Goal: Book appointment/travel/reservation

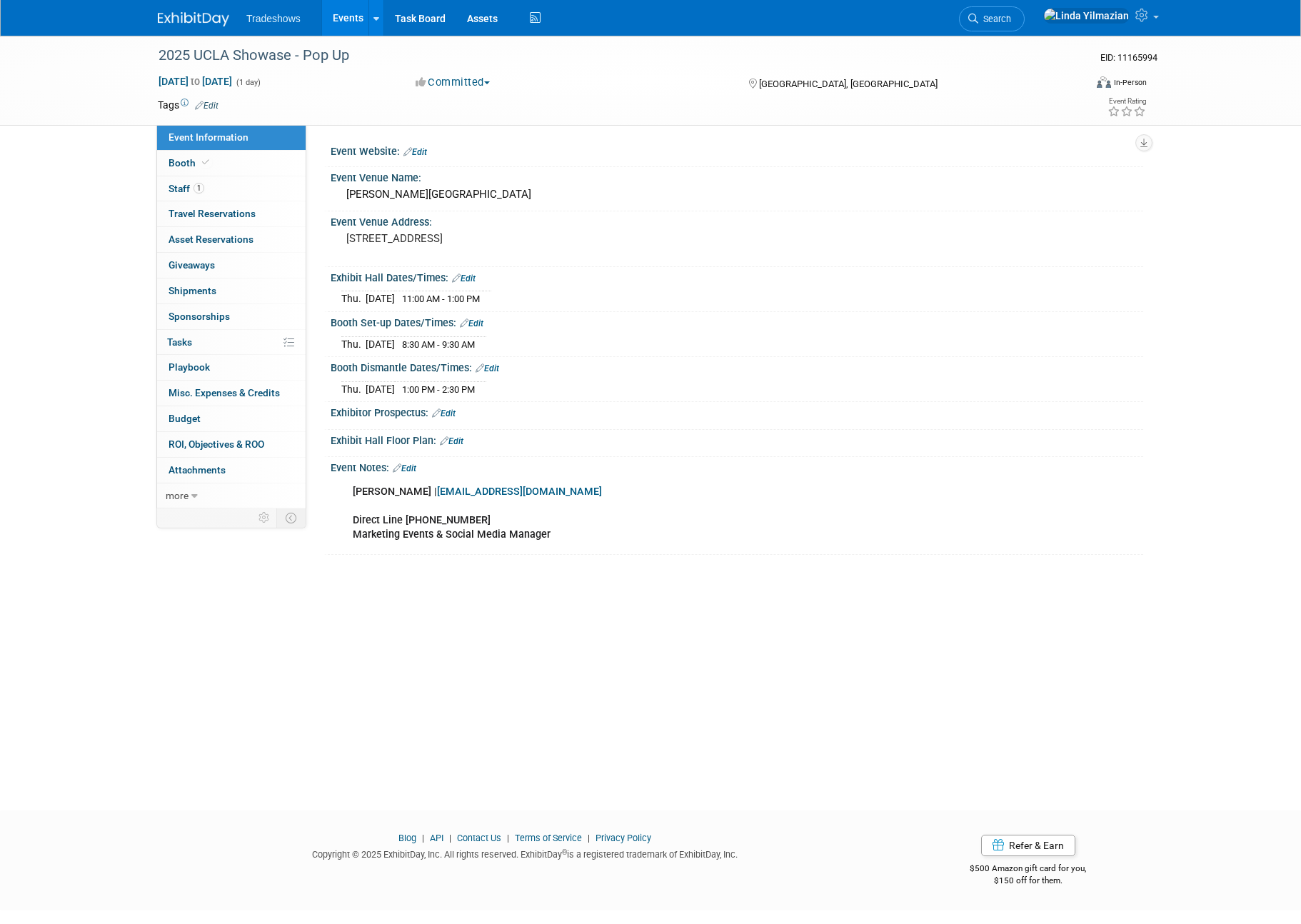
click at [338, 18] on link "Events" at bounding box center [348, 17] width 52 height 36
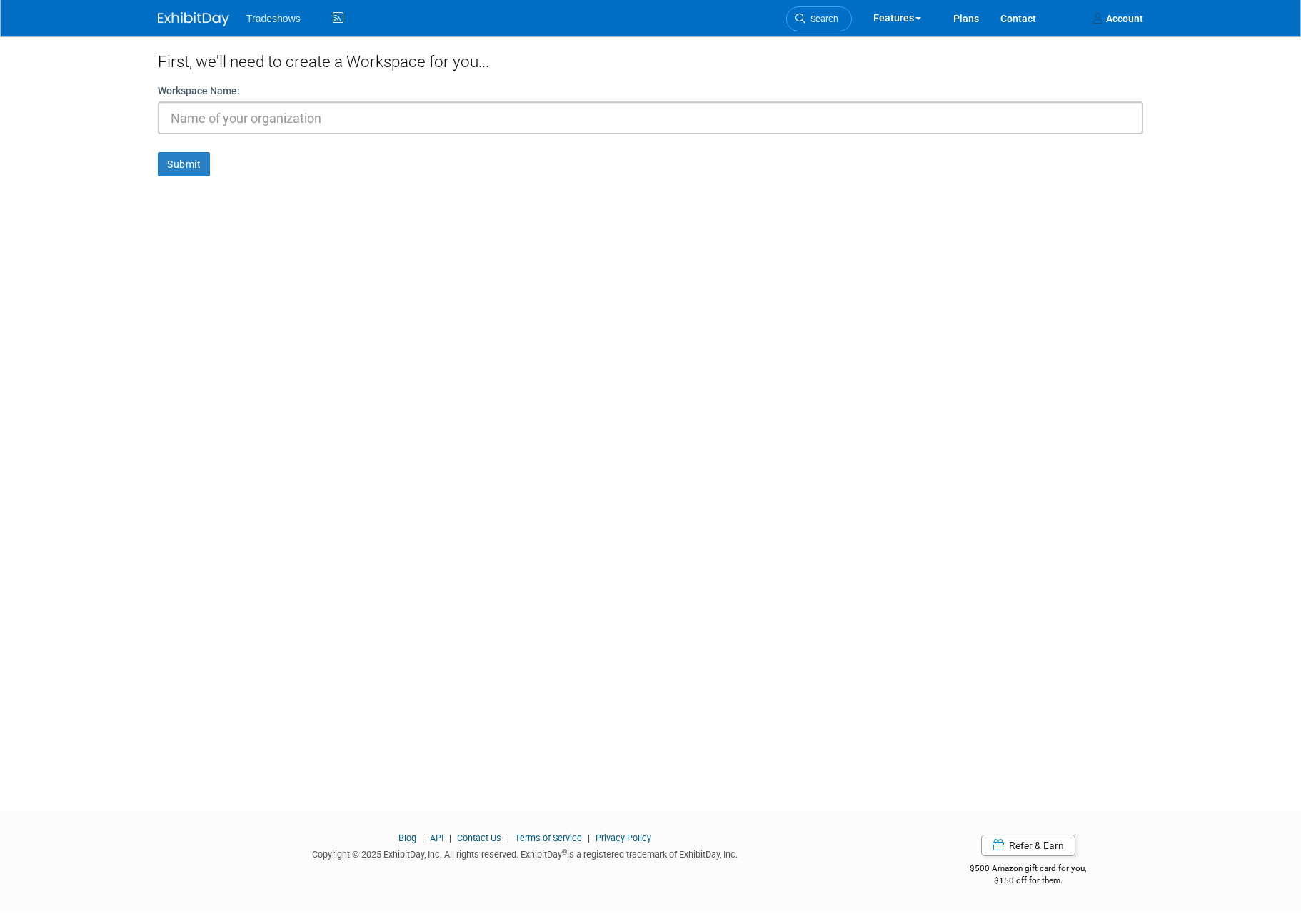
click at [246, 16] on span "Tradeshows" at bounding box center [273, 18] width 54 height 11
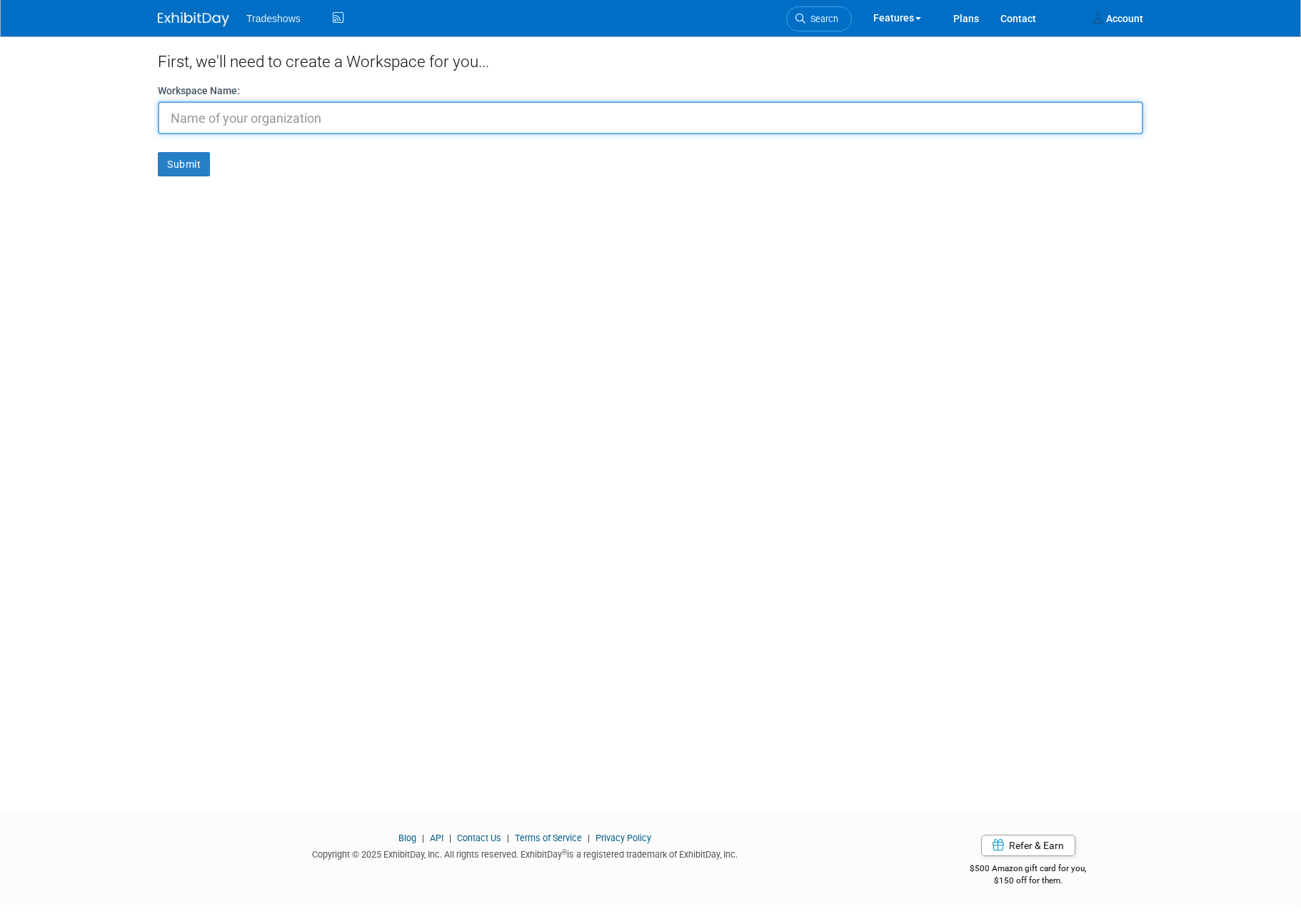
click at [236, 121] on input "text" at bounding box center [651, 118] width 986 height 33
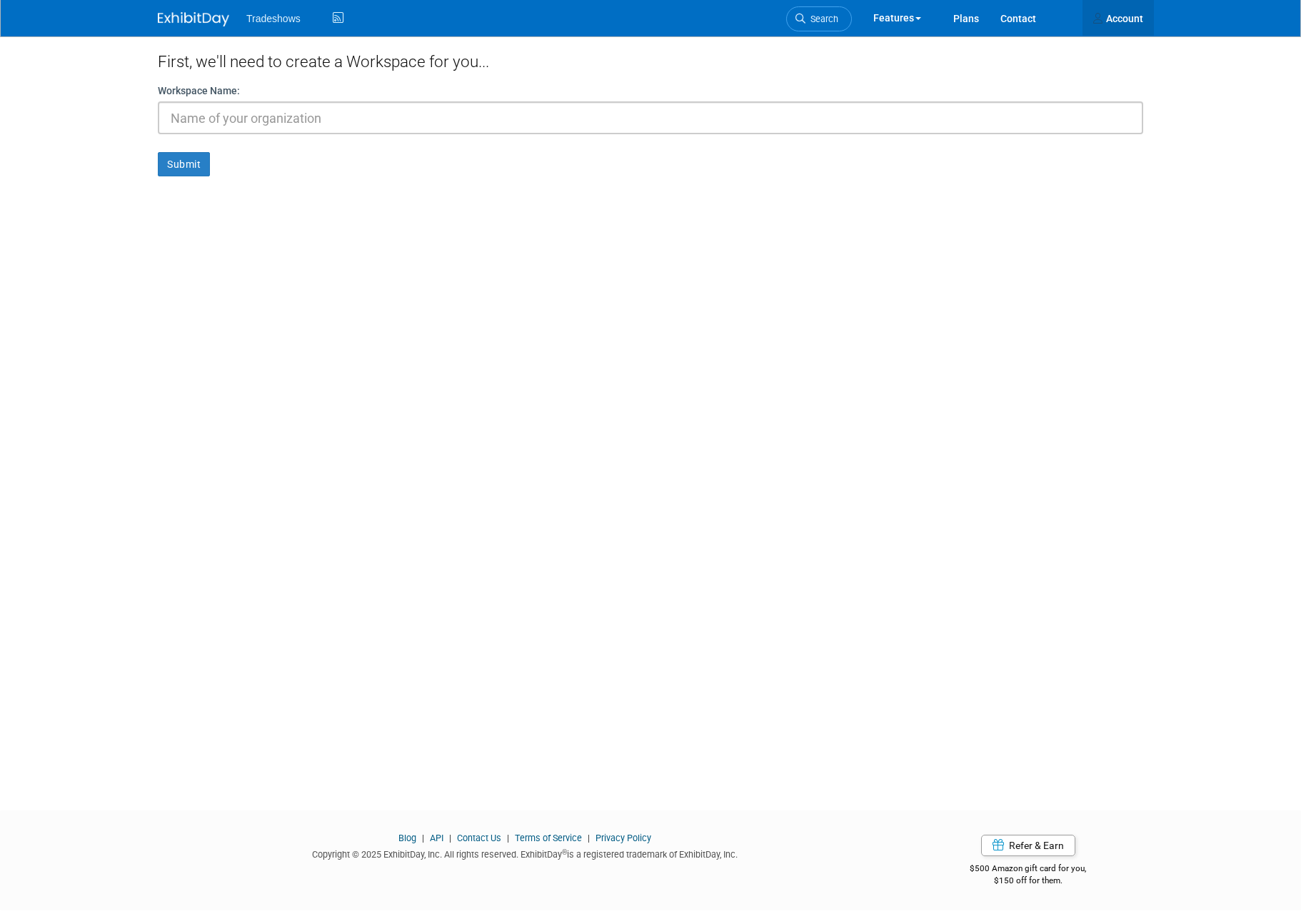
click at [1133, 23] on link "Account" at bounding box center [1119, 17] width 71 height 36
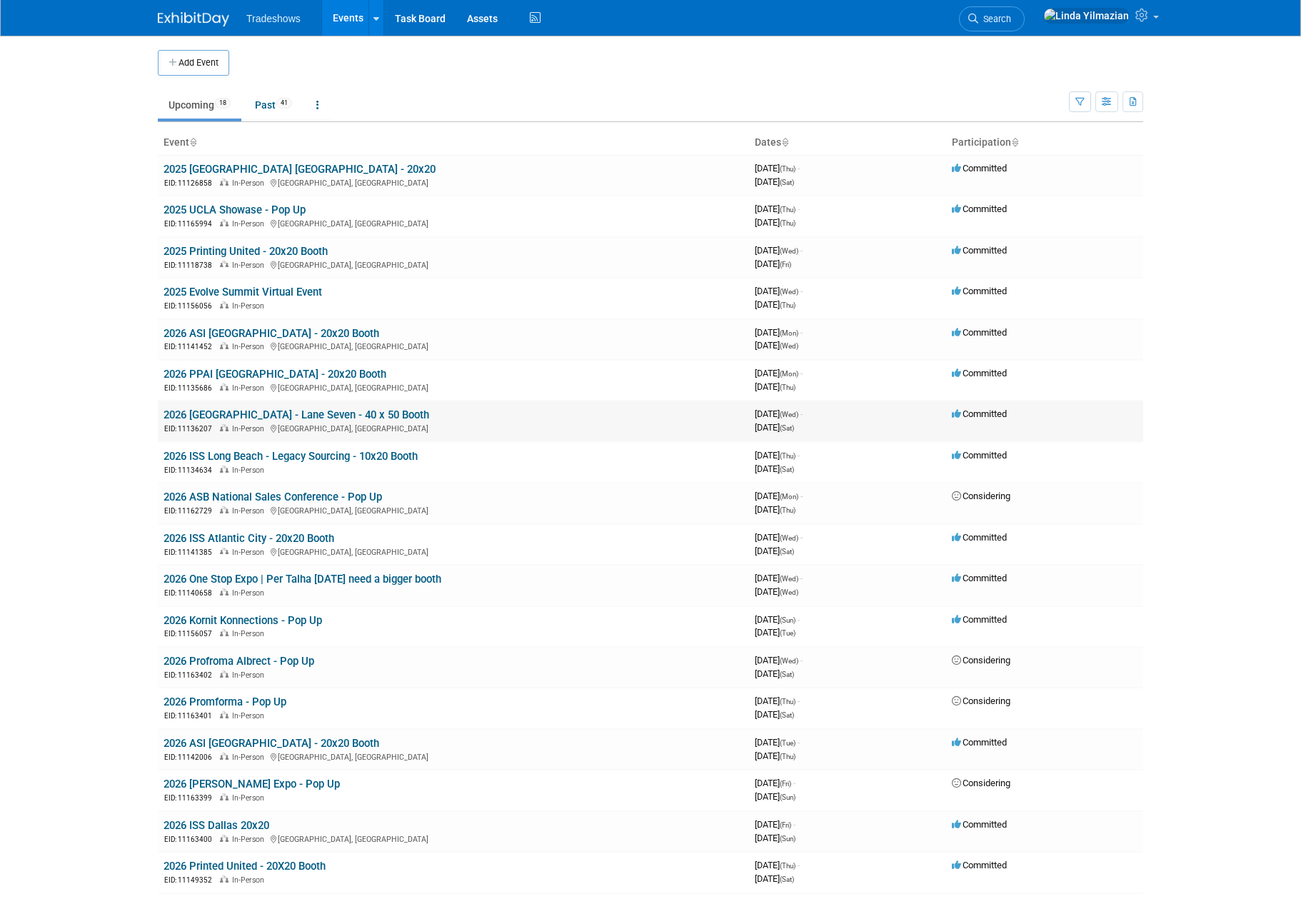
click at [235, 414] on link "2026 [GEOGRAPHIC_DATA] - Lane Seven - 40 x 50 Booth" at bounding box center [296, 415] width 266 height 13
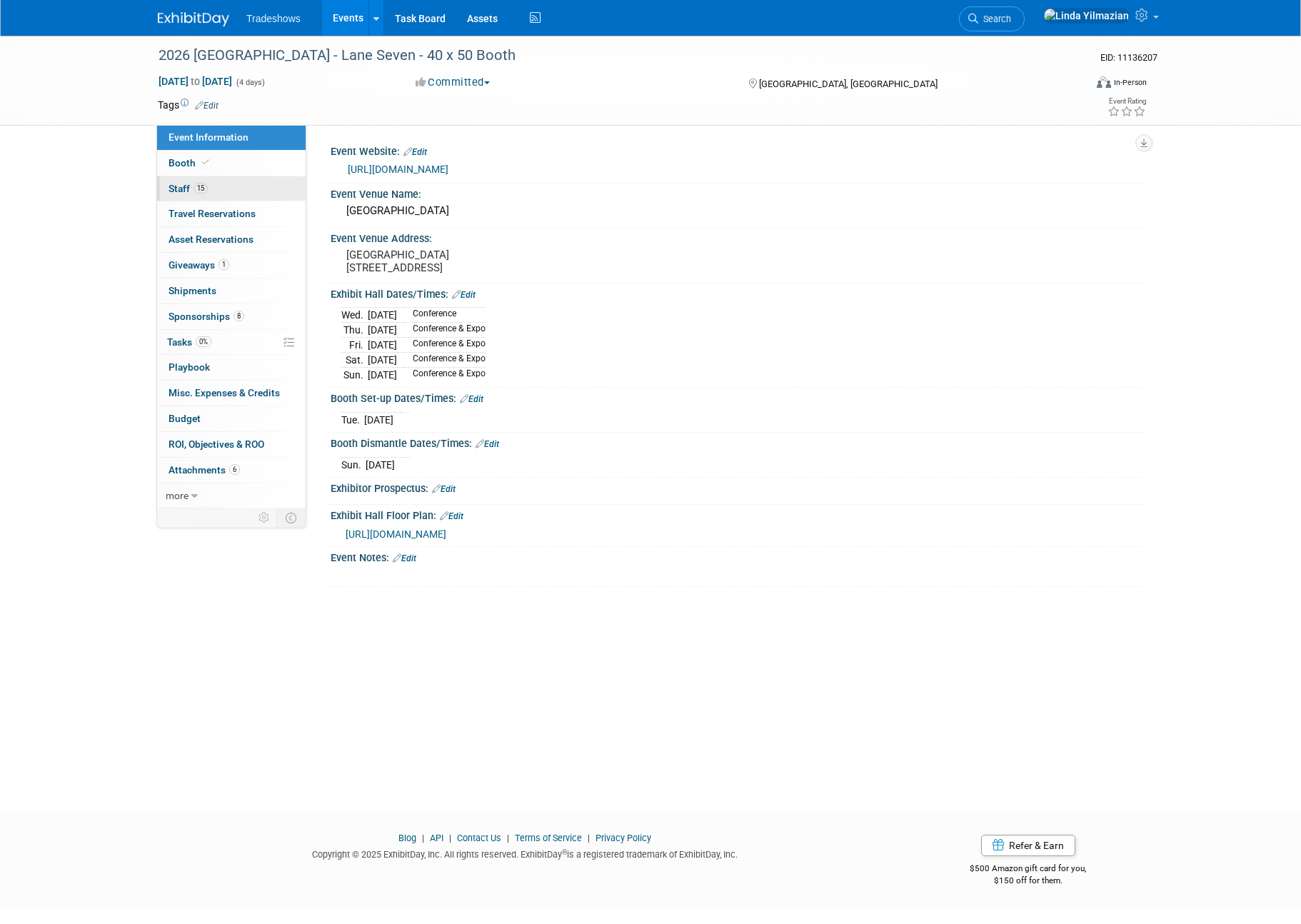
click at [185, 188] on span "Staff 15" at bounding box center [188, 188] width 39 height 11
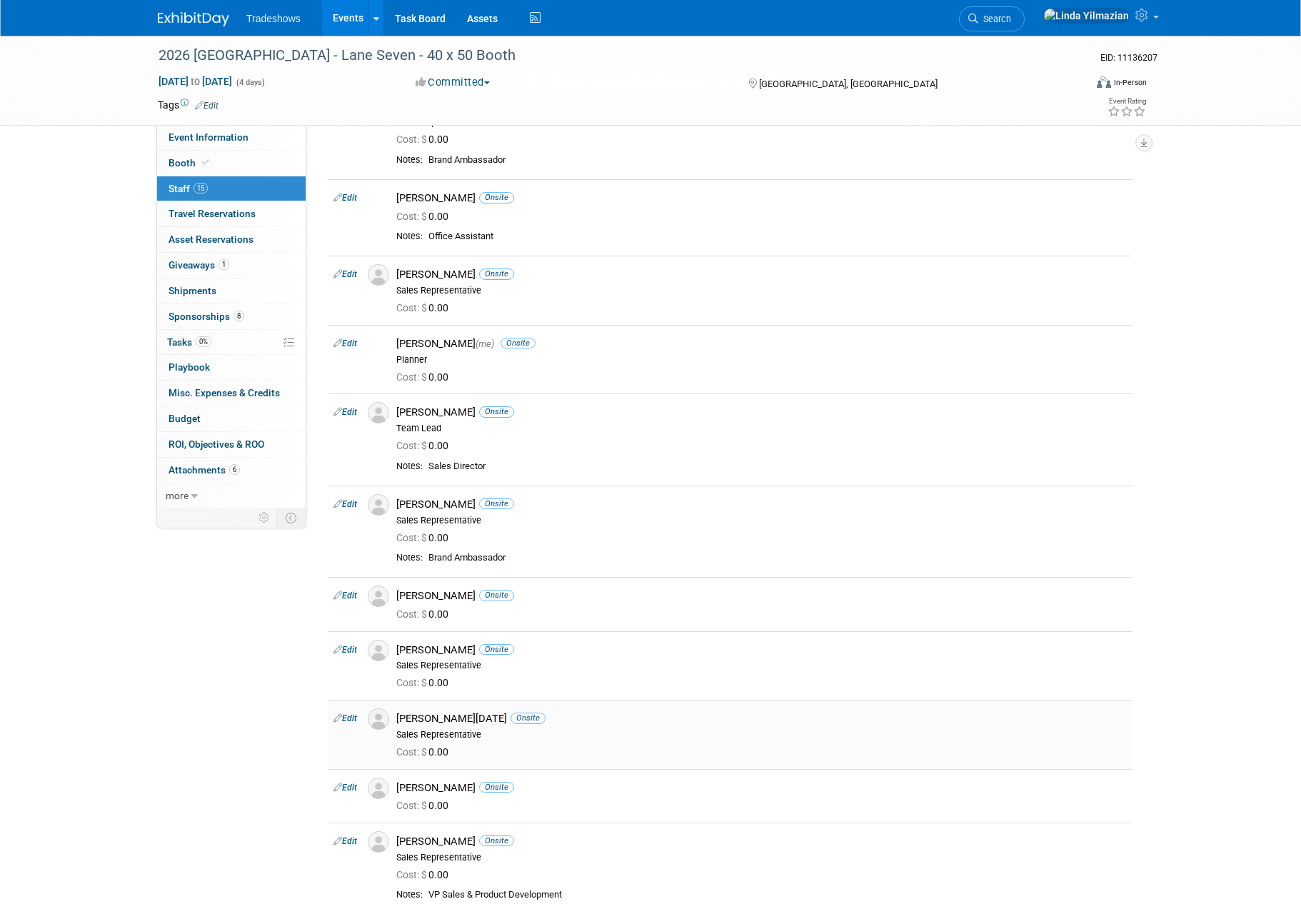
scroll to position [430, 0]
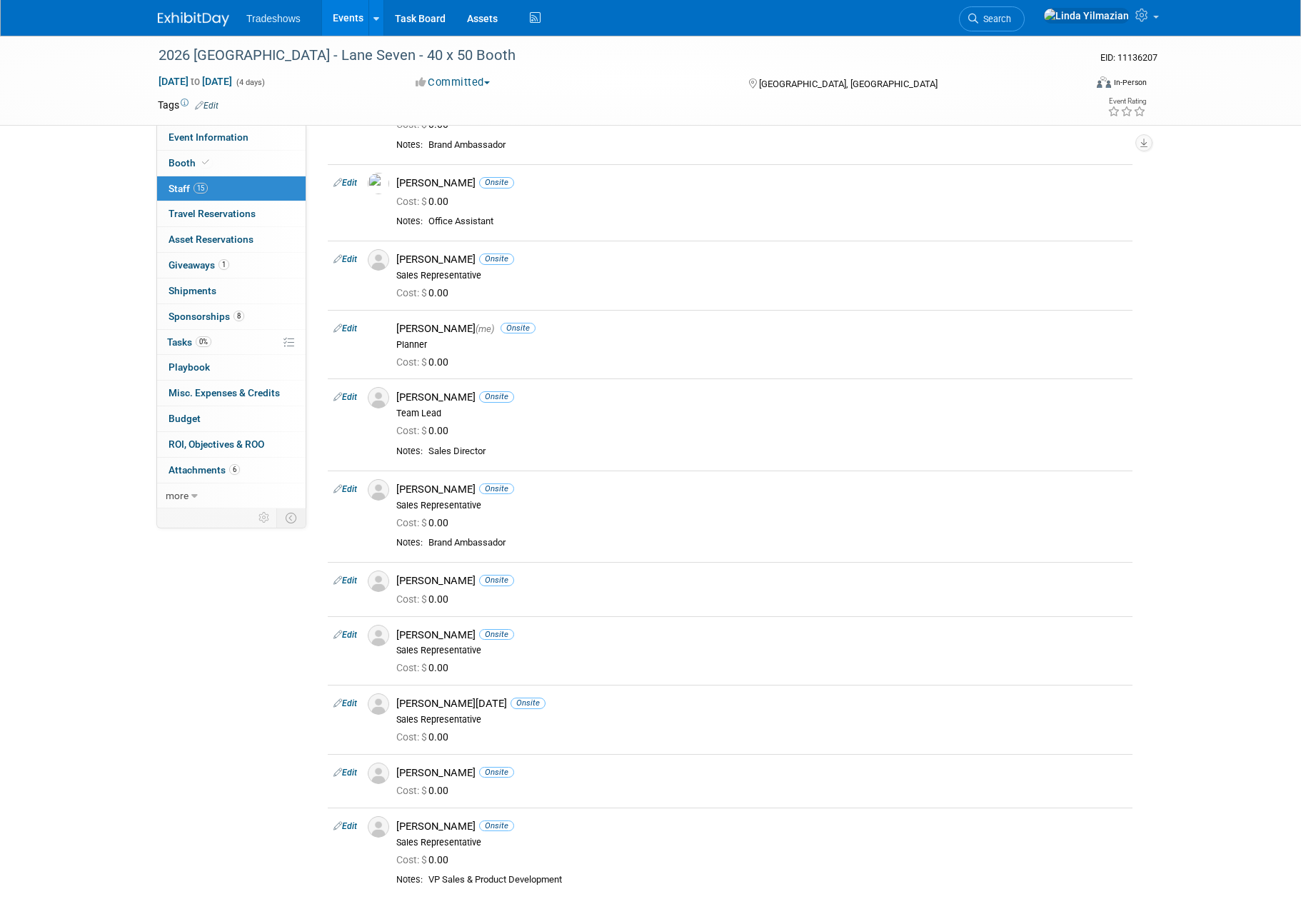
click at [346, 13] on link "Events" at bounding box center [348, 17] width 52 height 36
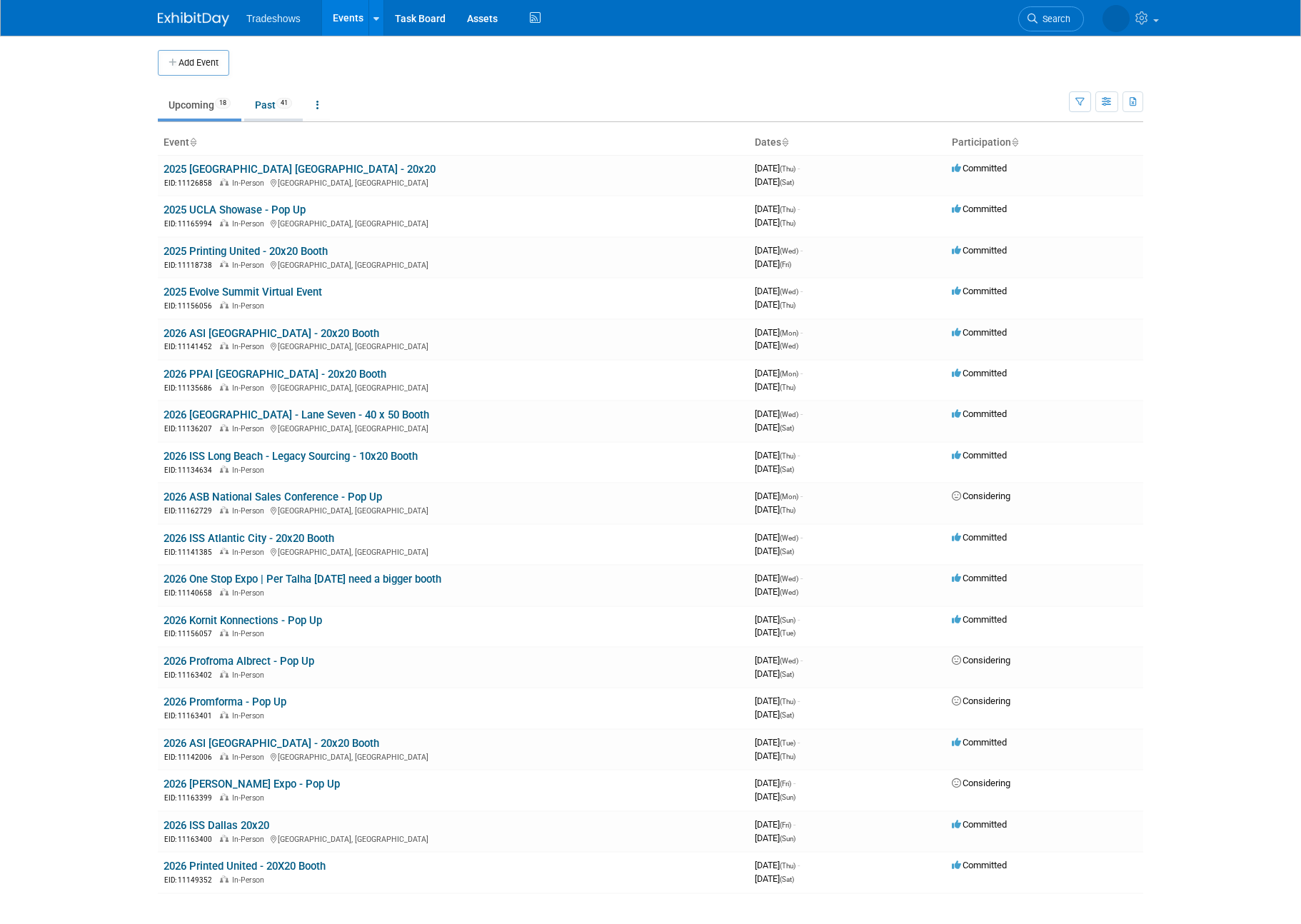
click at [264, 106] on link "Past 41" at bounding box center [273, 105] width 58 height 27
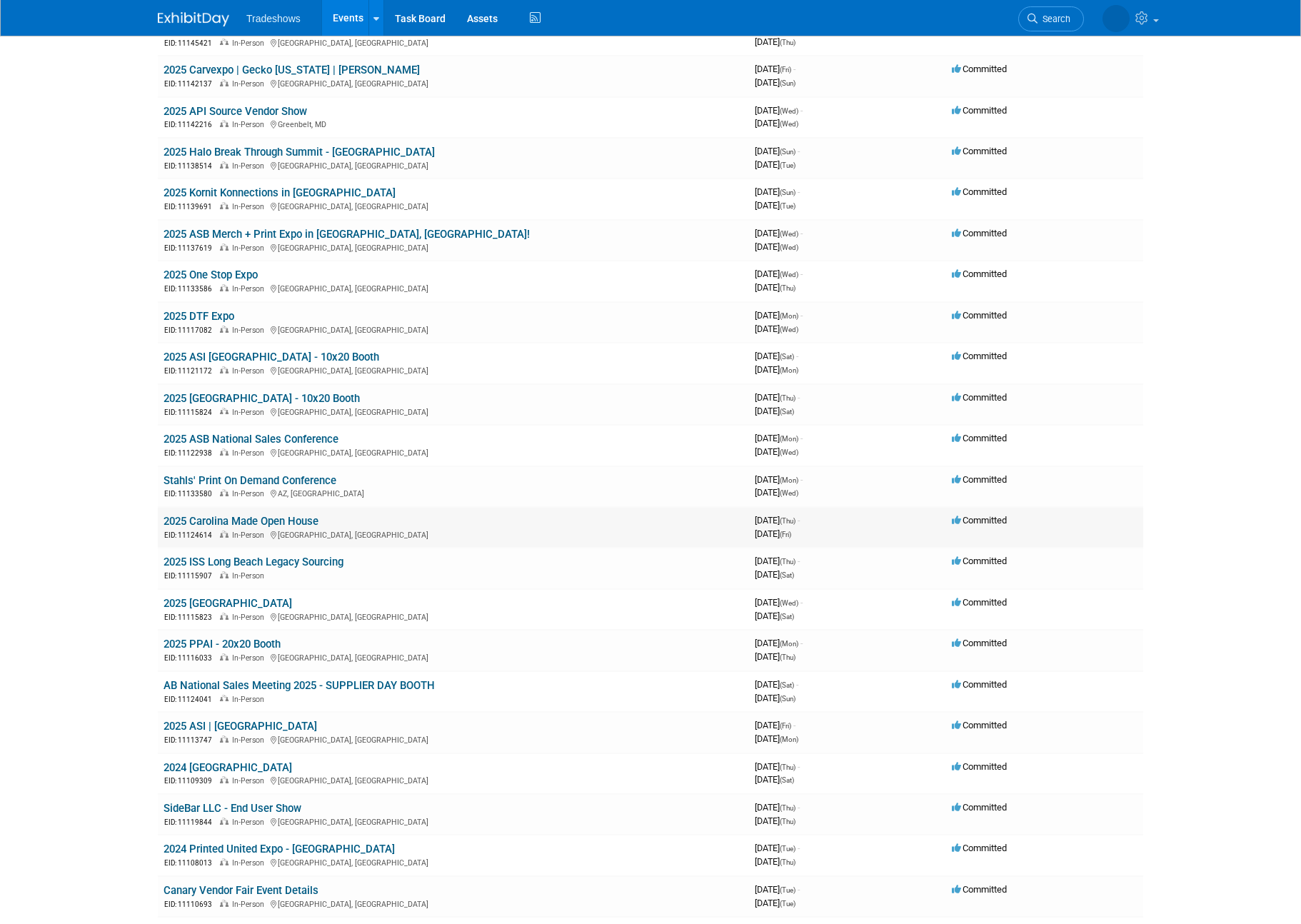
scroll to position [515, 0]
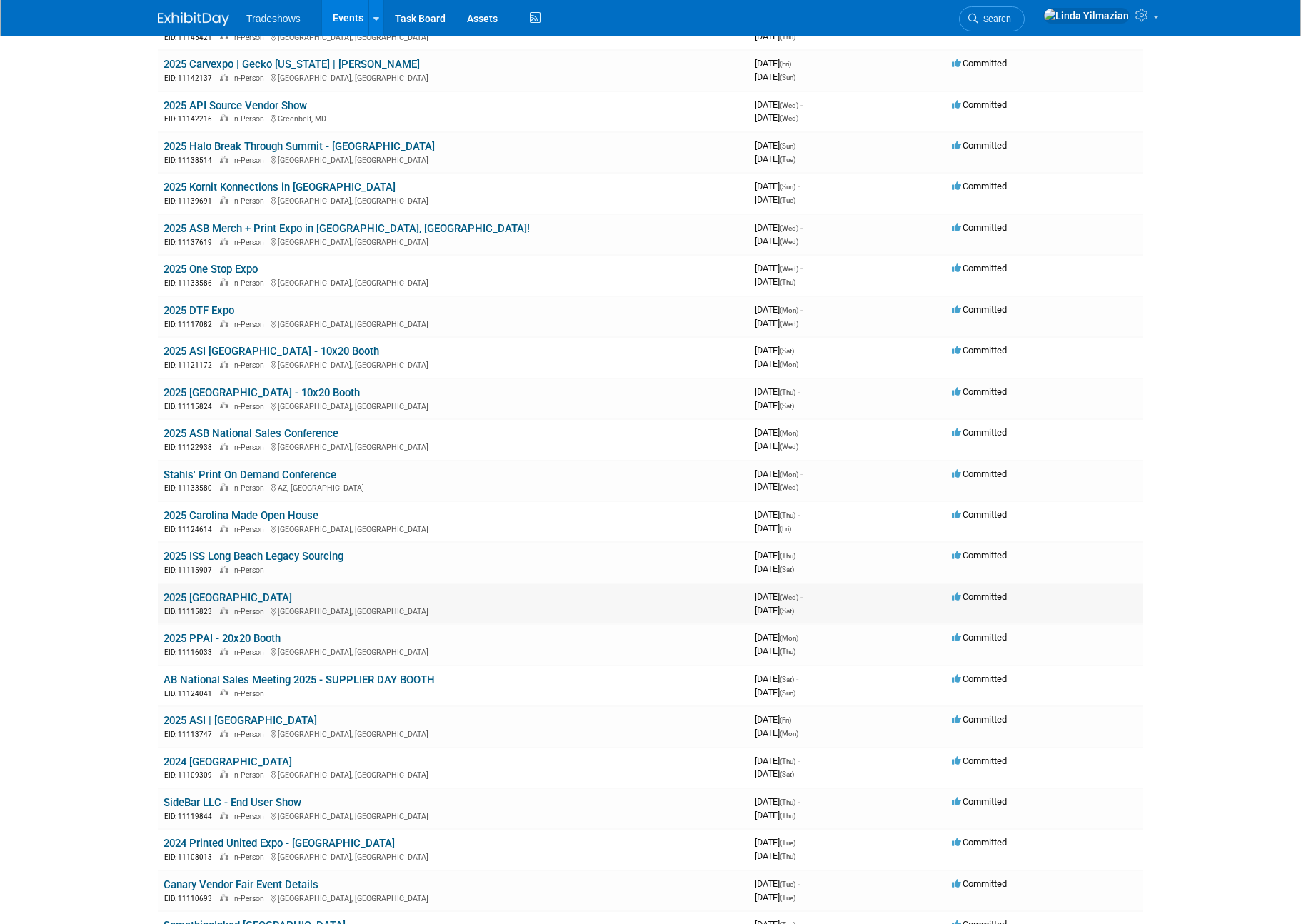
click at [225, 594] on link "2025 [GEOGRAPHIC_DATA]" at bounding box center [227, 598] width 128 height 13
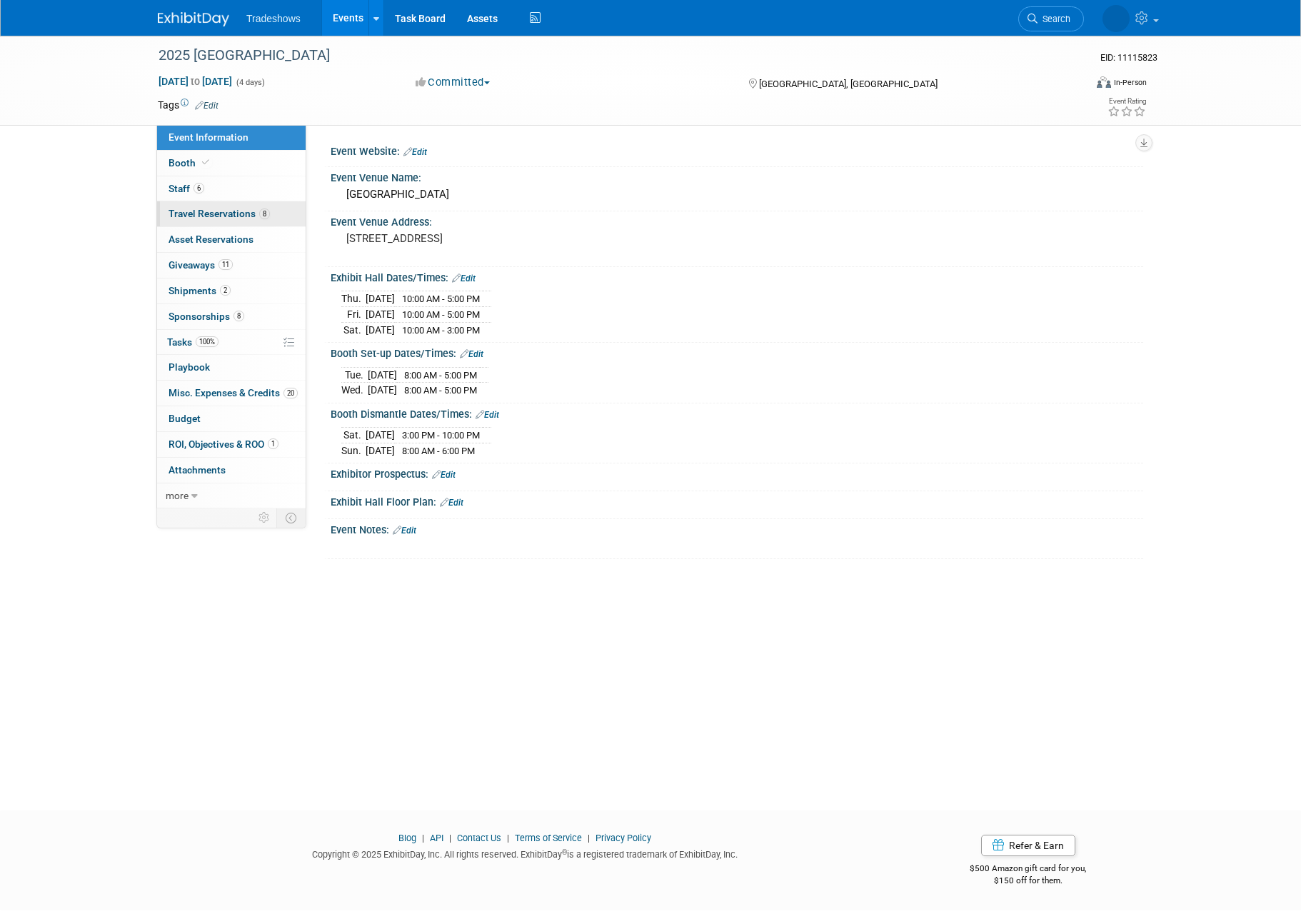
click at [205, 208] on span "Travel Reservations 8" at bounding box center [219, 213] width 102 height 11
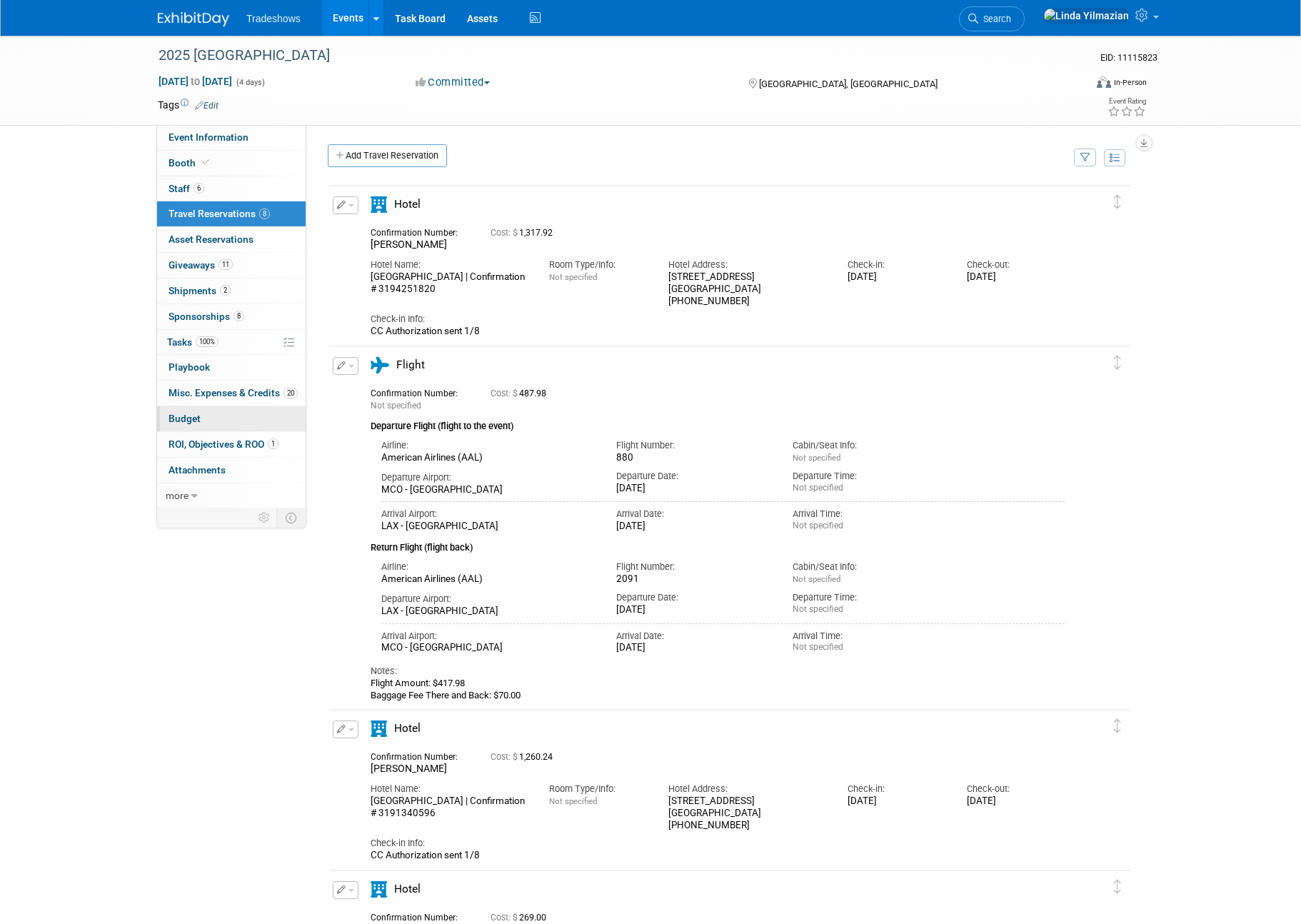
click at [177, 415] on span "Budget" at bounding box center [185, 418] width 32 height 11
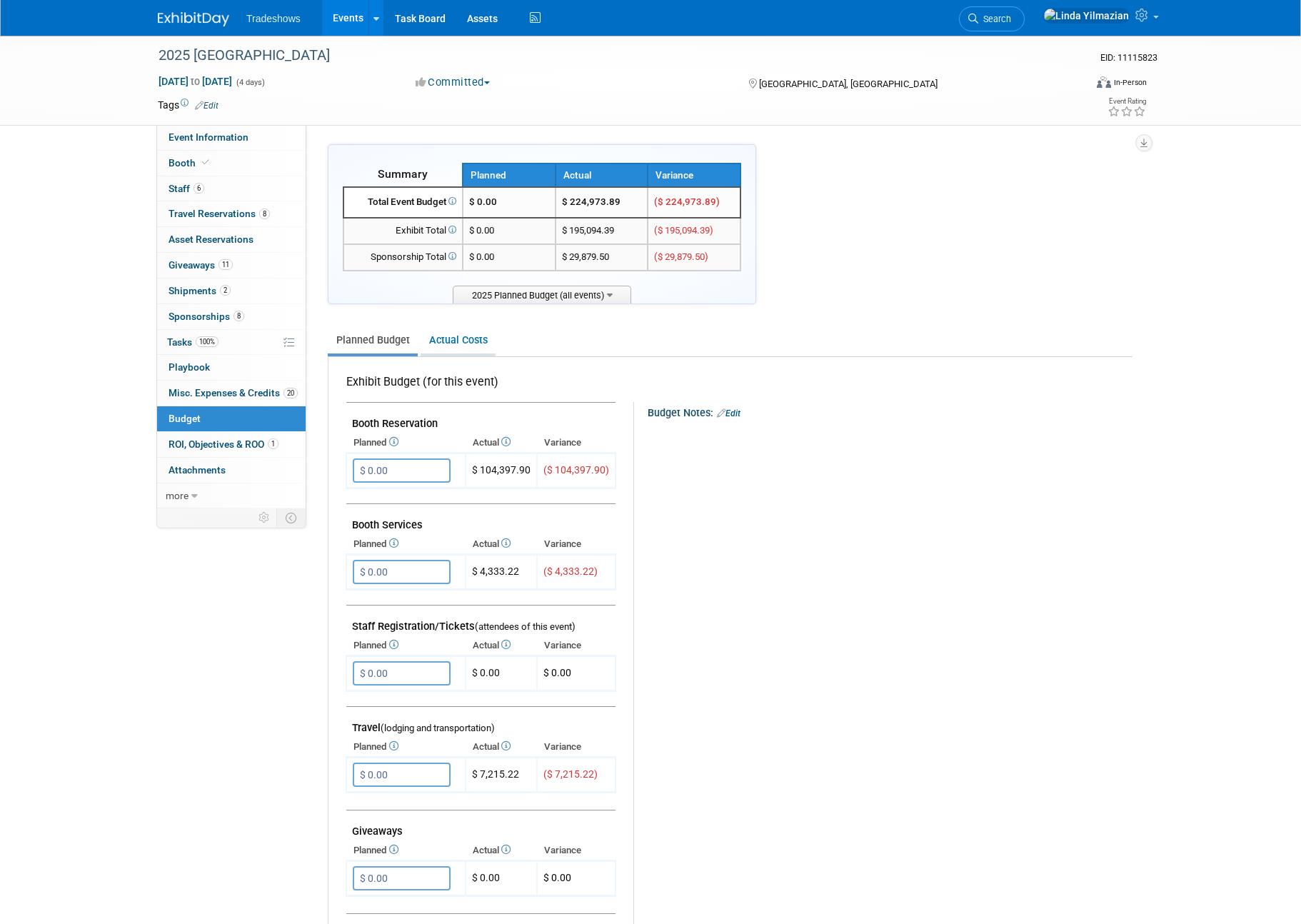
click at [467, 350] on link "Actual Costs" at bounding box center [458, 340] width 75 height 27
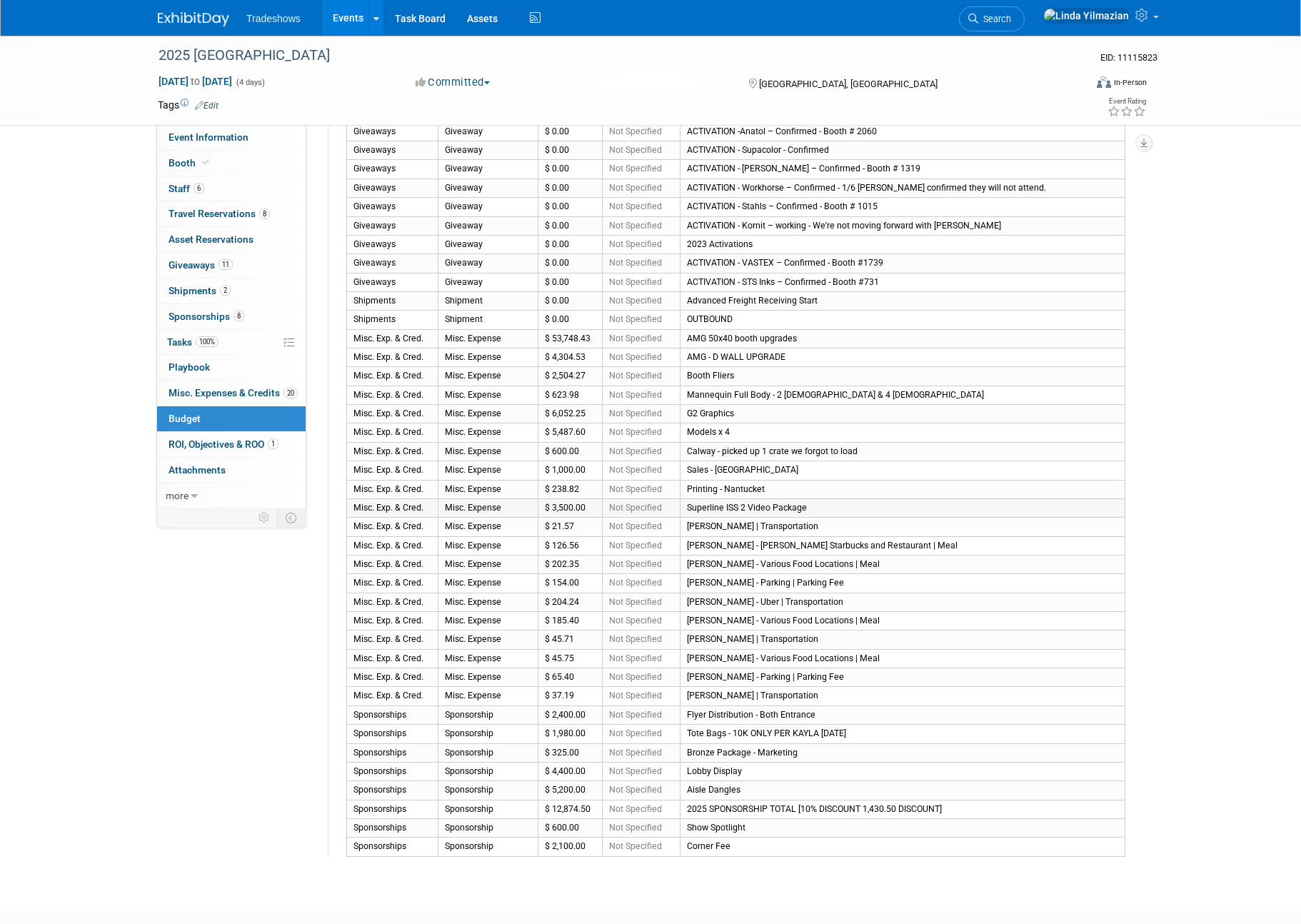
scroll to position [651, 0]
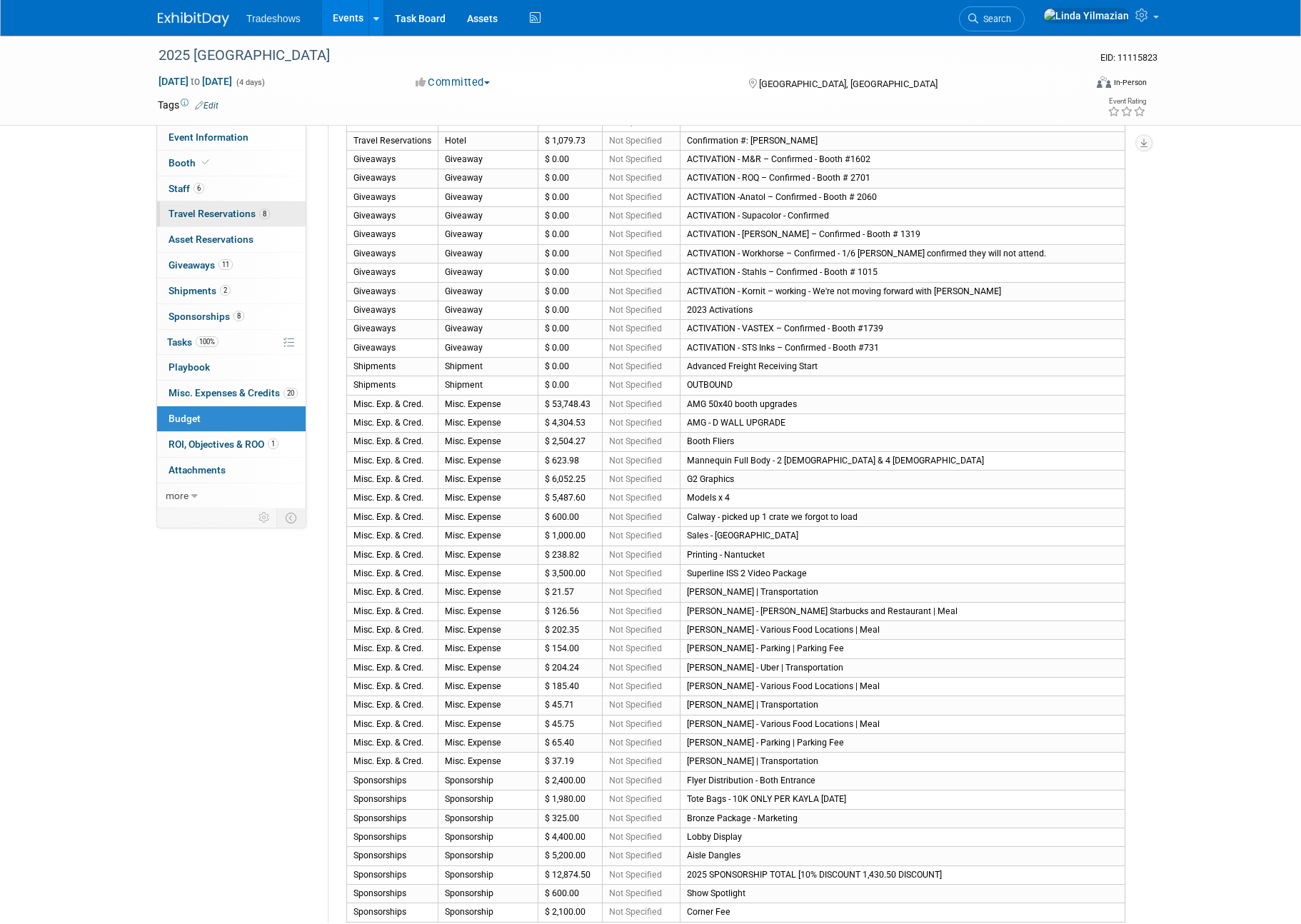
click at [205, 214] on span "Travel Reservations 8" at bounding box center [219, 213] width 102 height 11
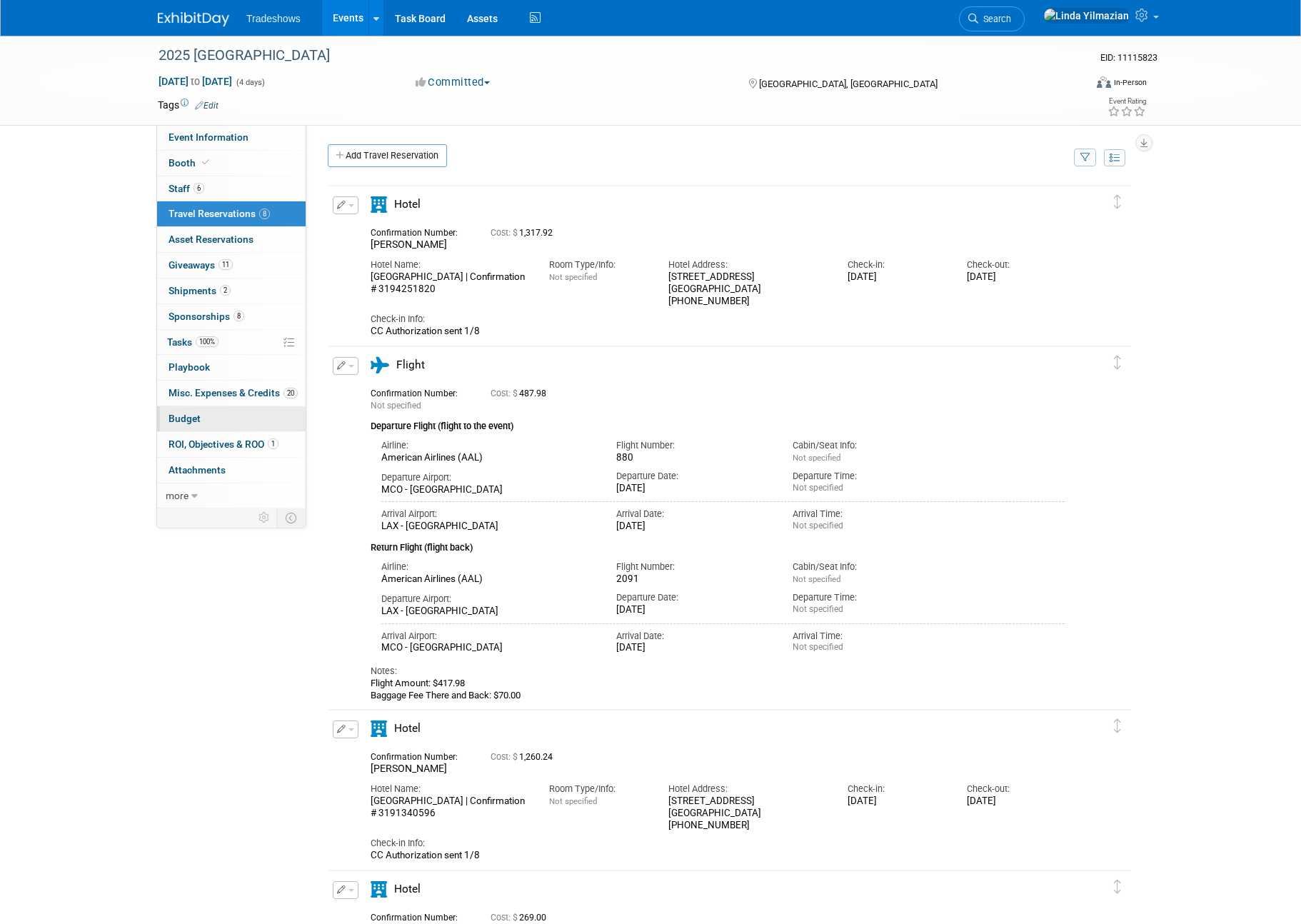
click at [187, 415] on span "Budget" at bounding box center [185, 418] width 32 height 11
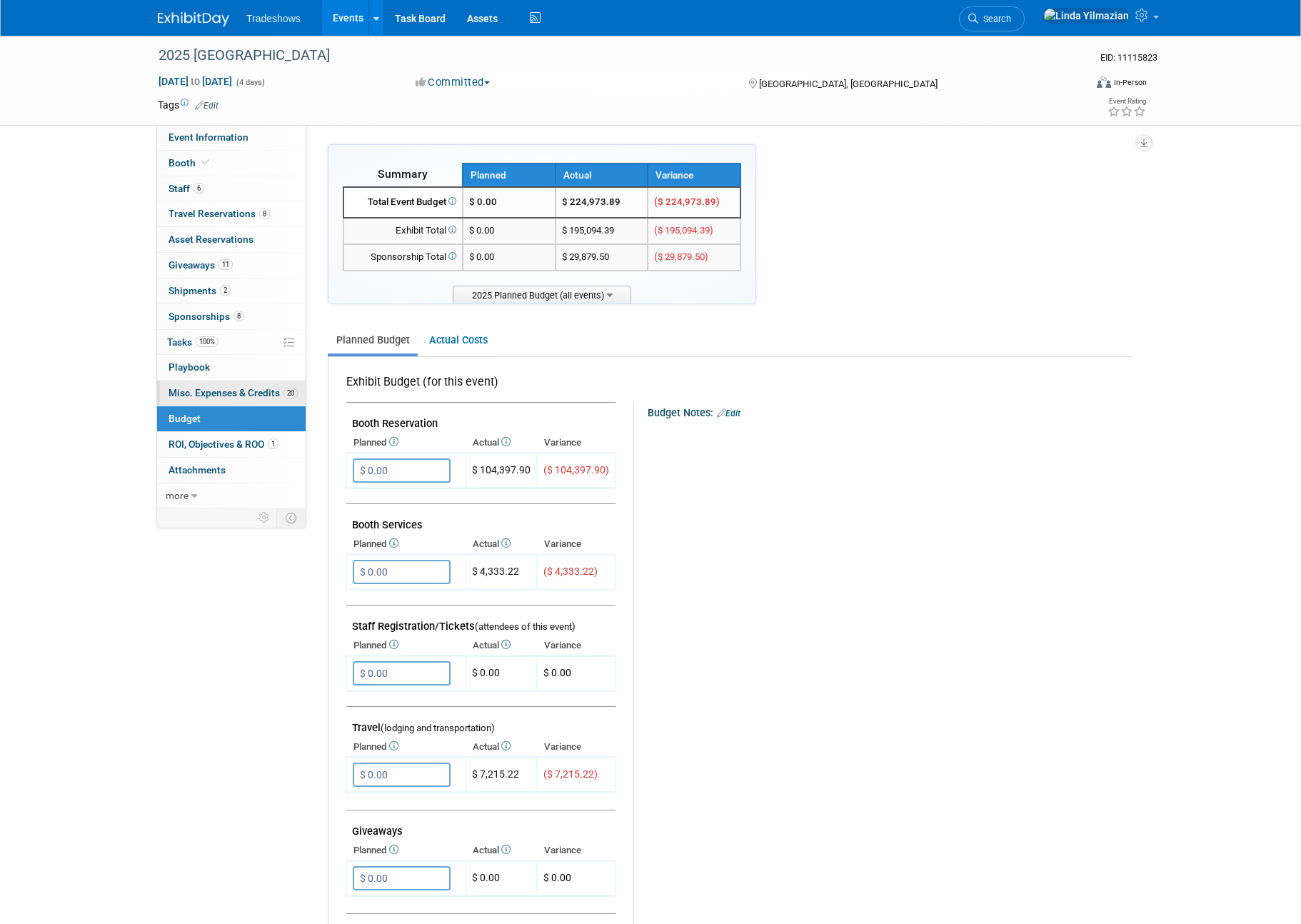
click at [193, 395] on span "Misc. Expenses & Credits 20" at bounding box center [233, 393] width 129 height 11
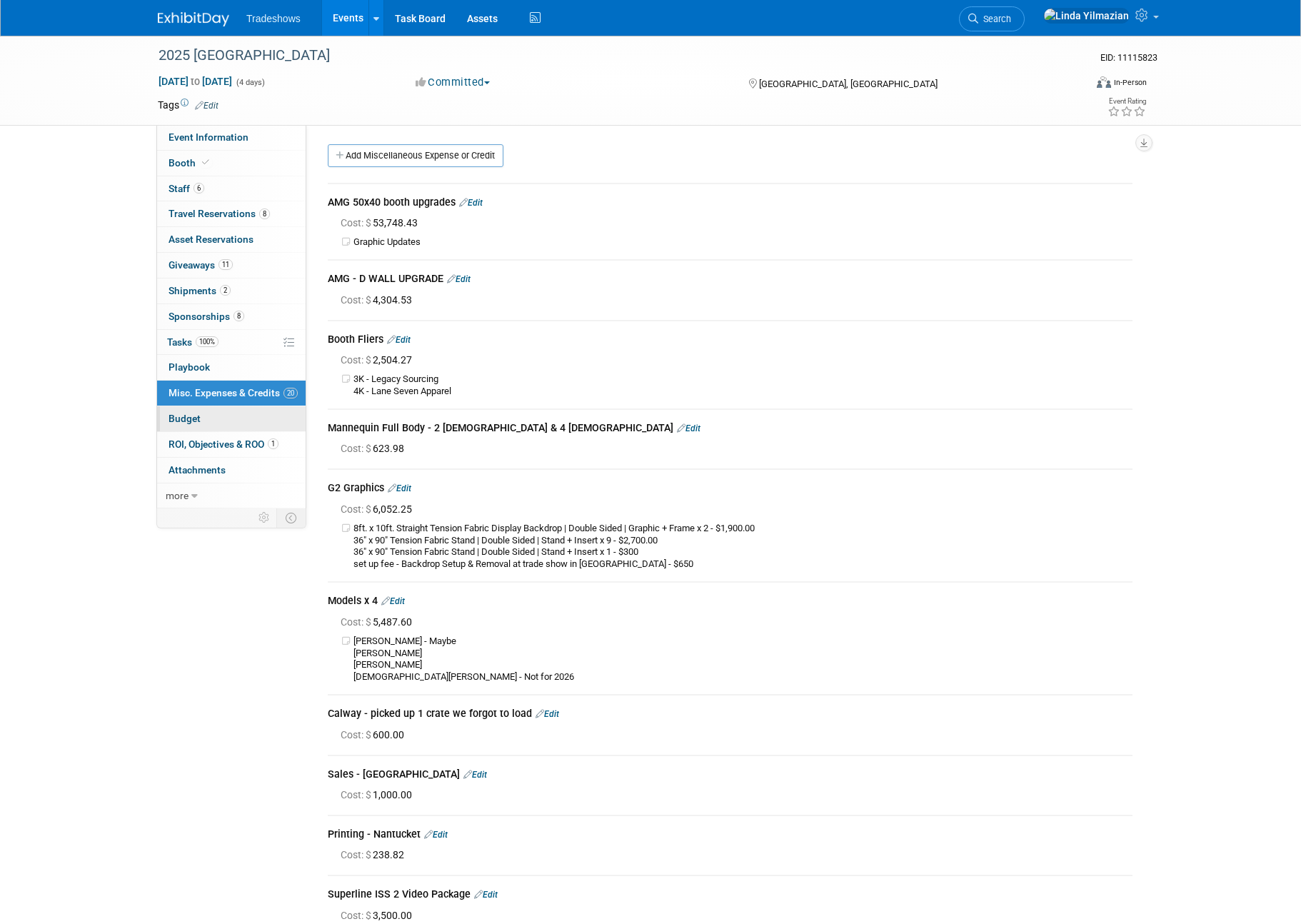
click at [187, 416] on span "Budget" at bounding box center [185, 418] width 32 height 11
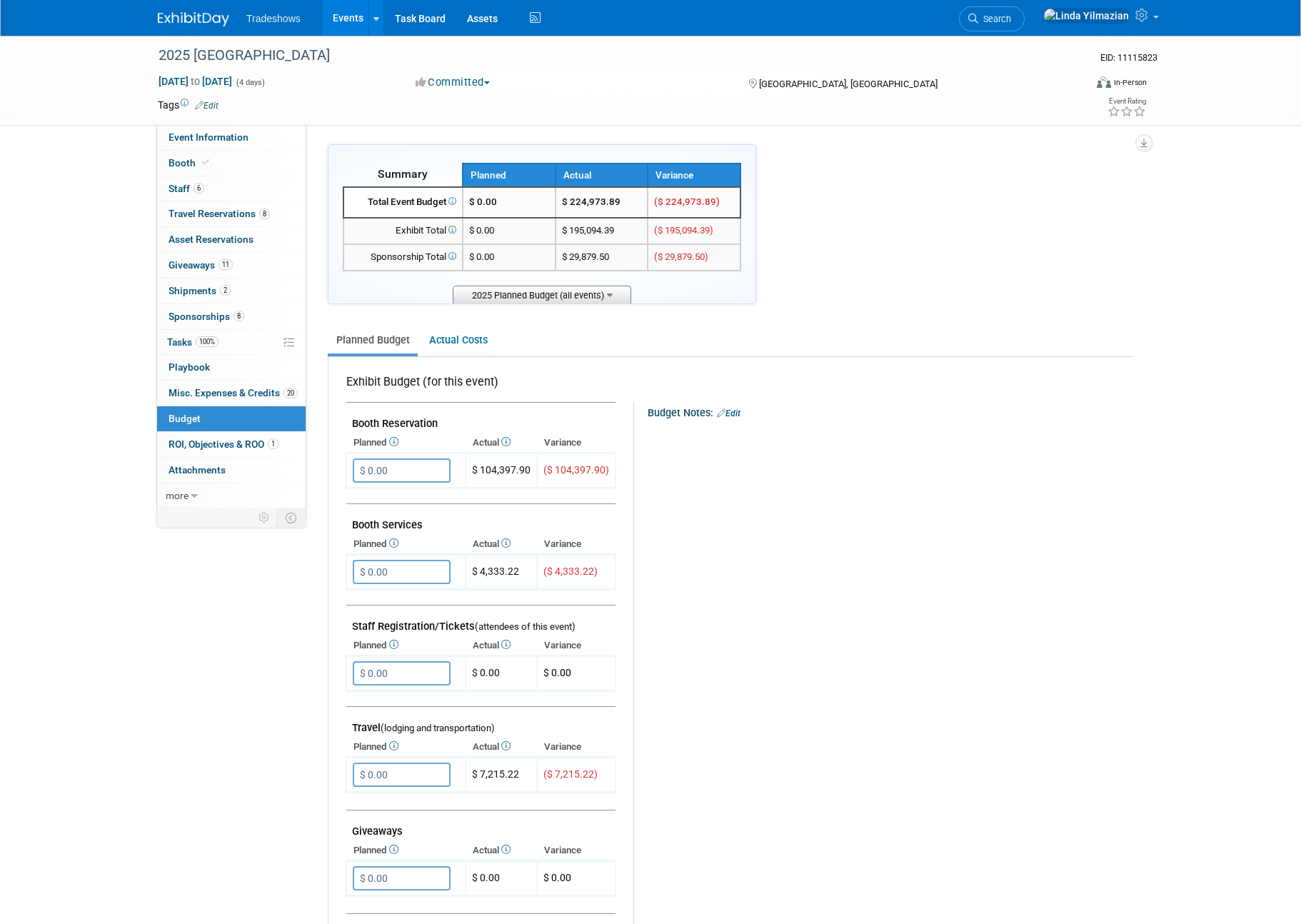
click at [550, 295] on span "2025 Planned Budget (all events)" at bounding box center [542, 295] width 178 height 18
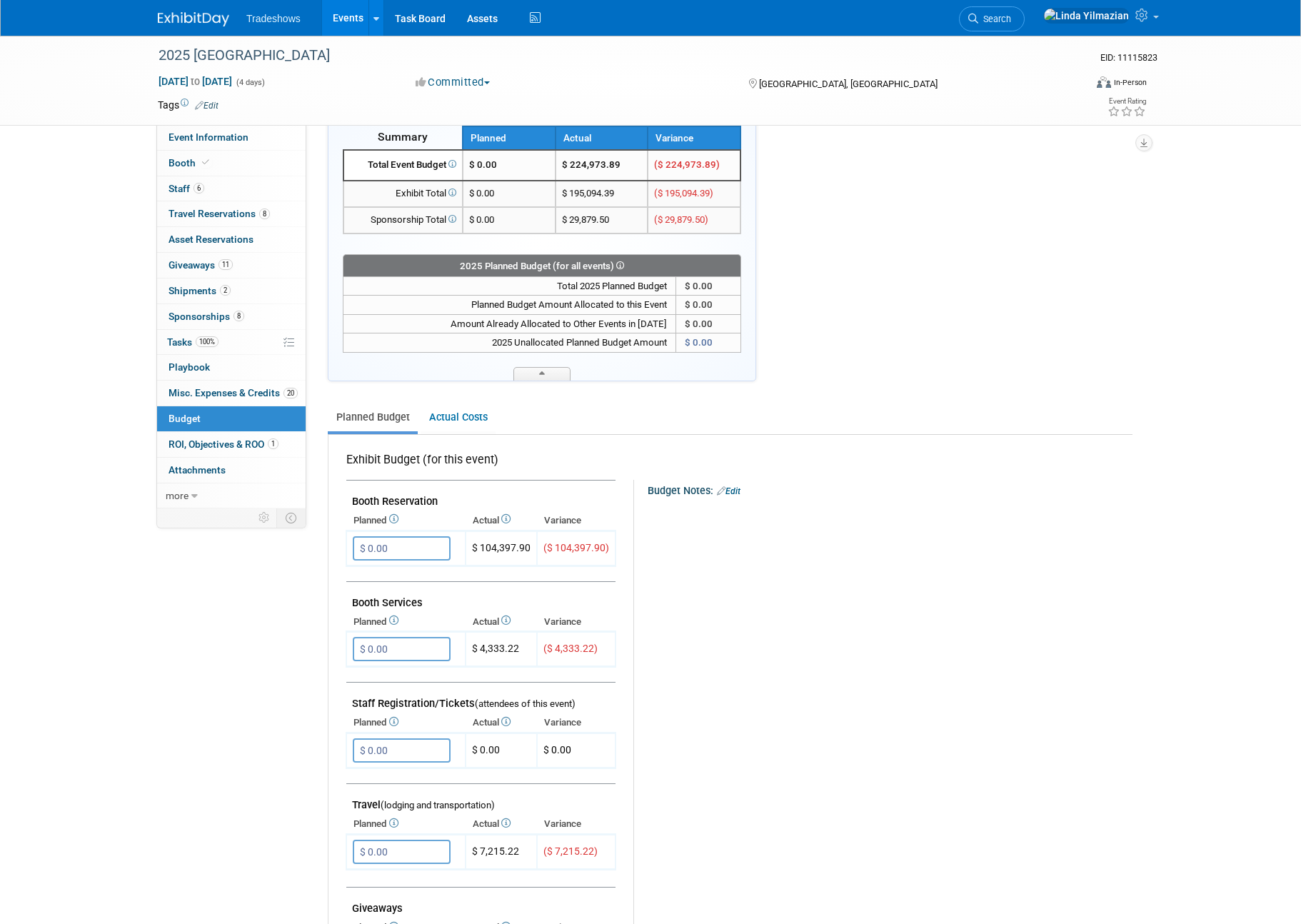
scroll to position [271, 0]
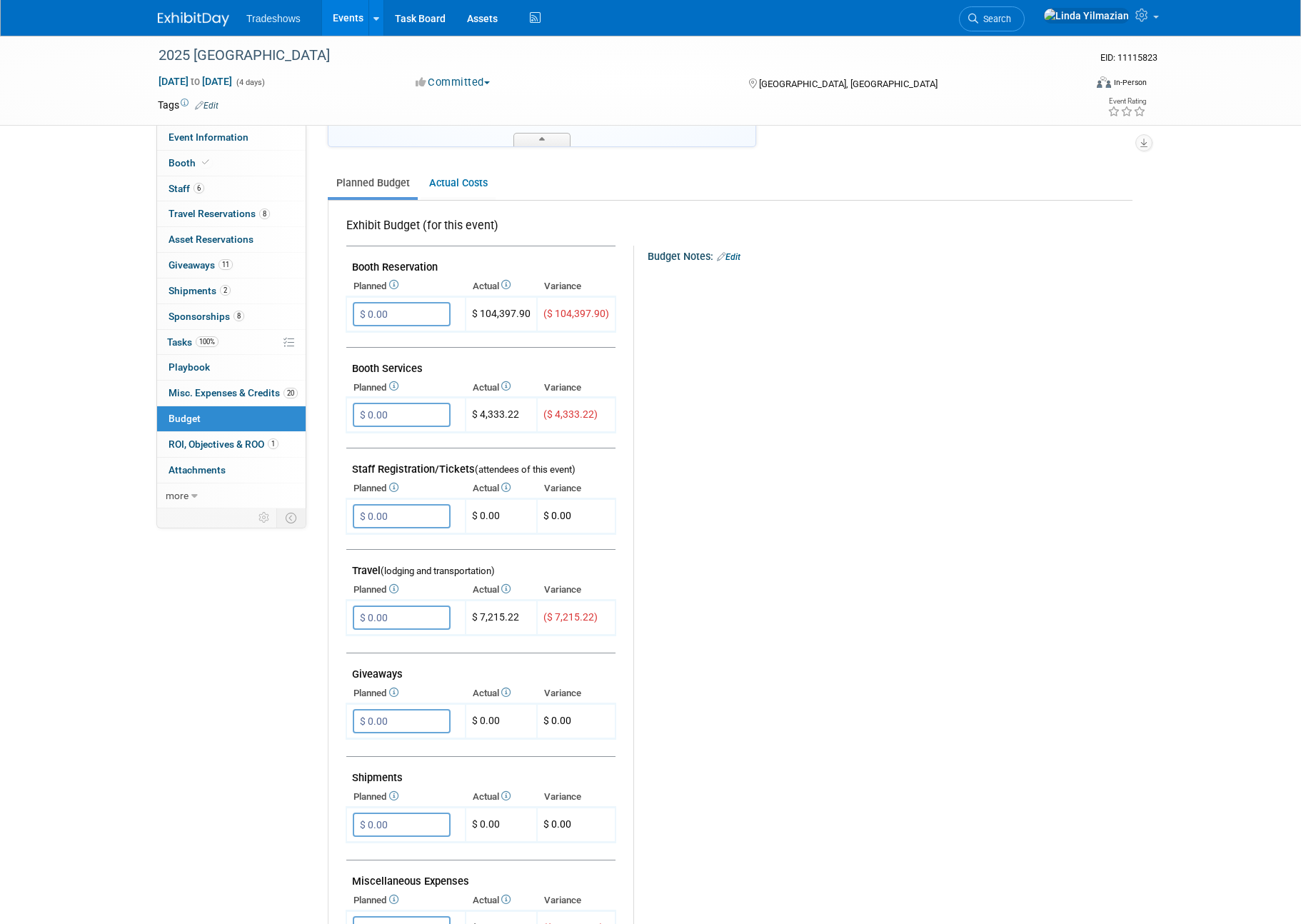
click at [346, 9] on link "Events" at bounding box center [348, 17] width 52 height 36
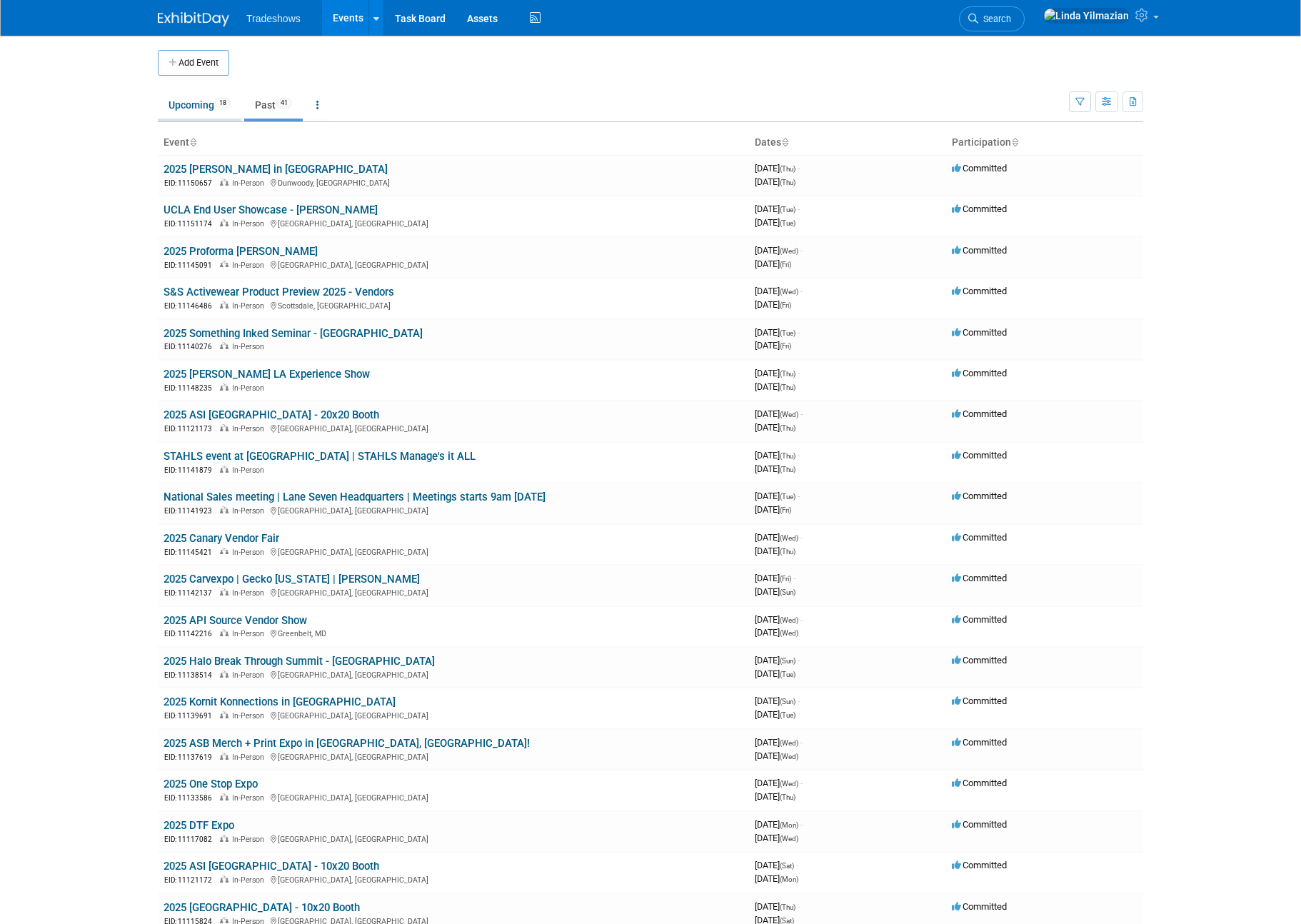
click at [180, 100] on link "Upcoming 18" at bounding box center [200, 105] width 84 height 27
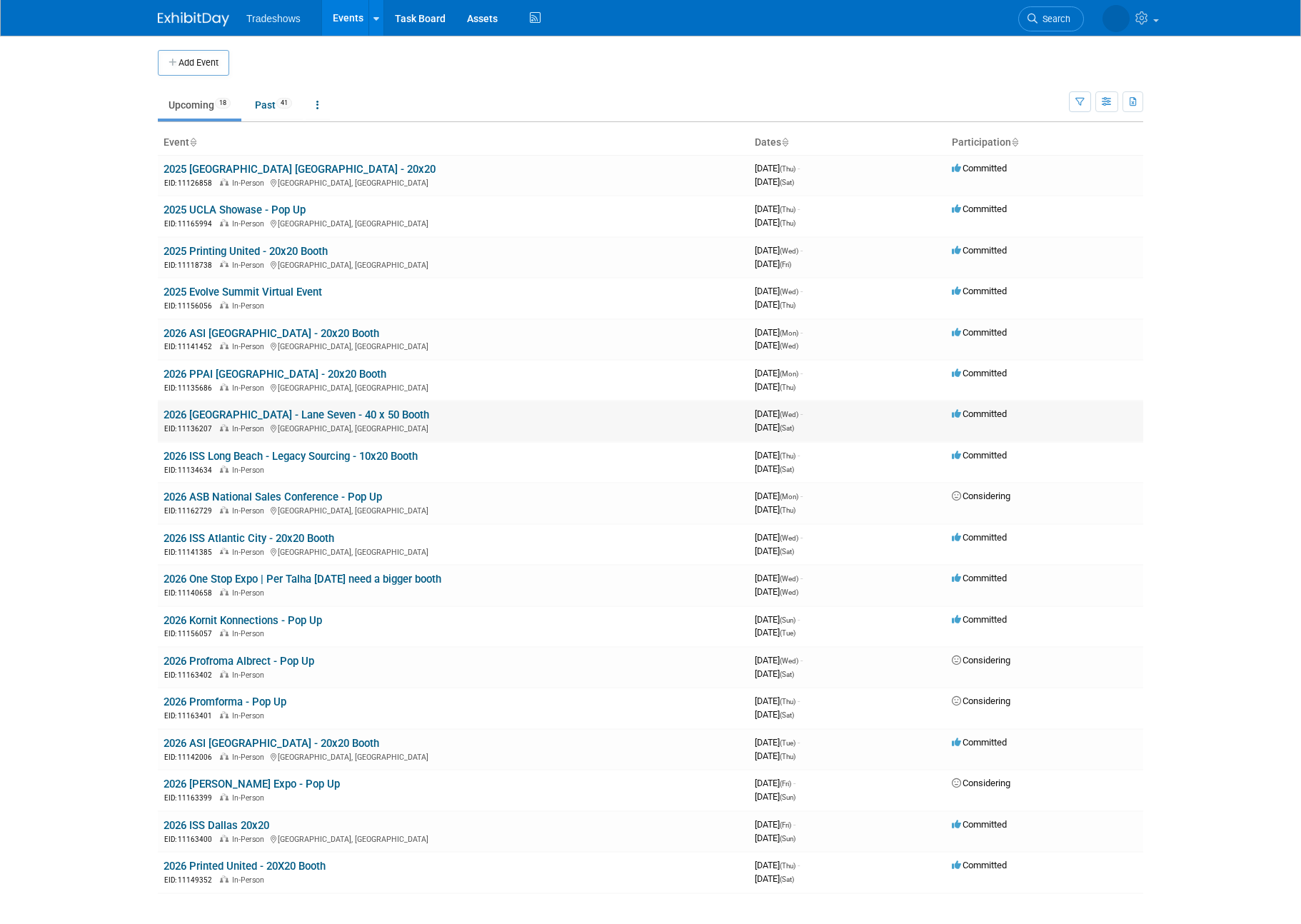
click at [253, 410] on link "2026 [GEOGRAPHIC_DATA] - Lane Seven - 40 x 50 Booth" at bounding box center [296, 415] width 266 height 13
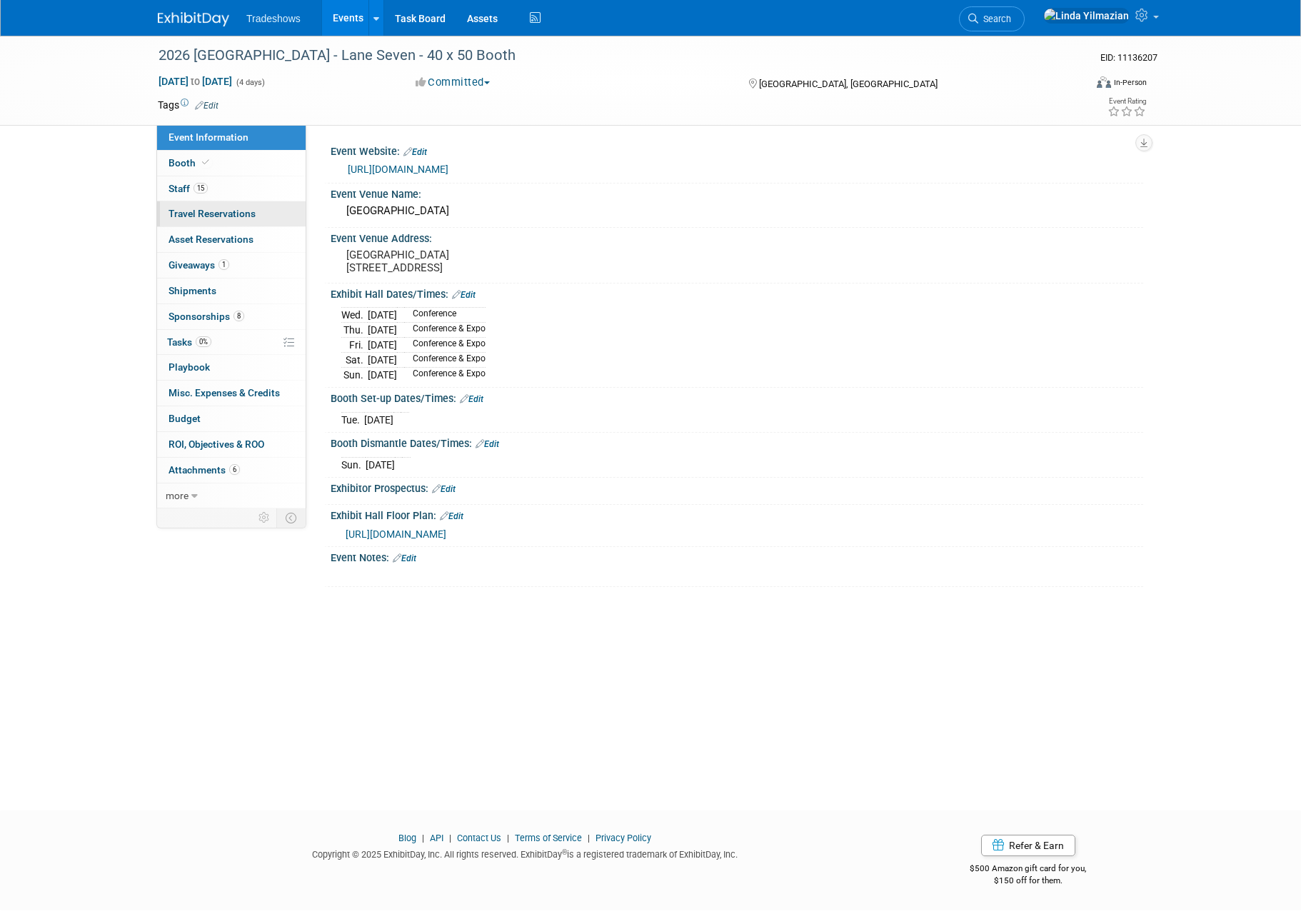
click at [211, 209] on span "Travel Reservations 0" at bounding box center [212, 213] width 87 height 11
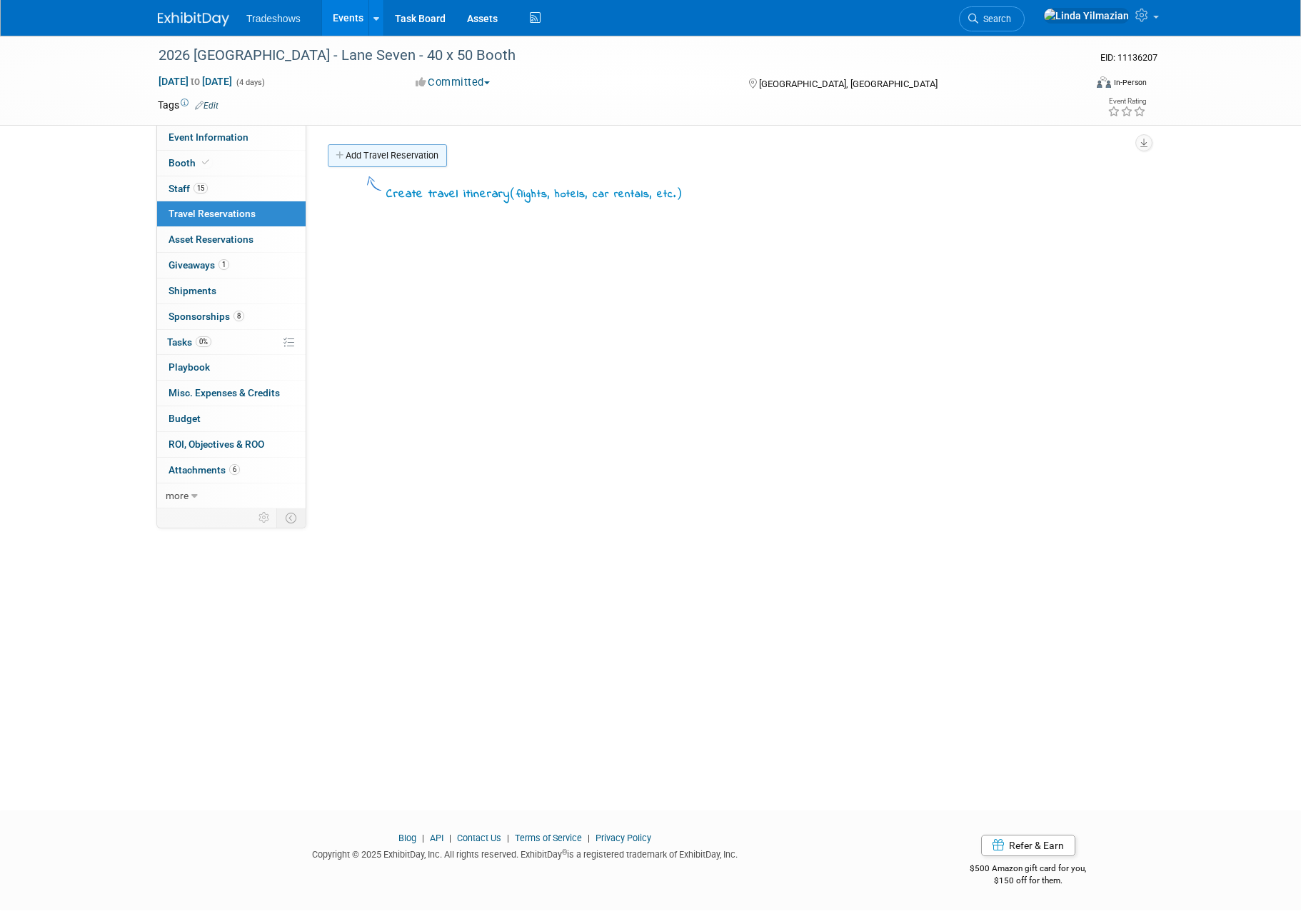
click at [344, 148] on link "Add Travel Reservation" at bounding box center [387, 156] width 119 height 23
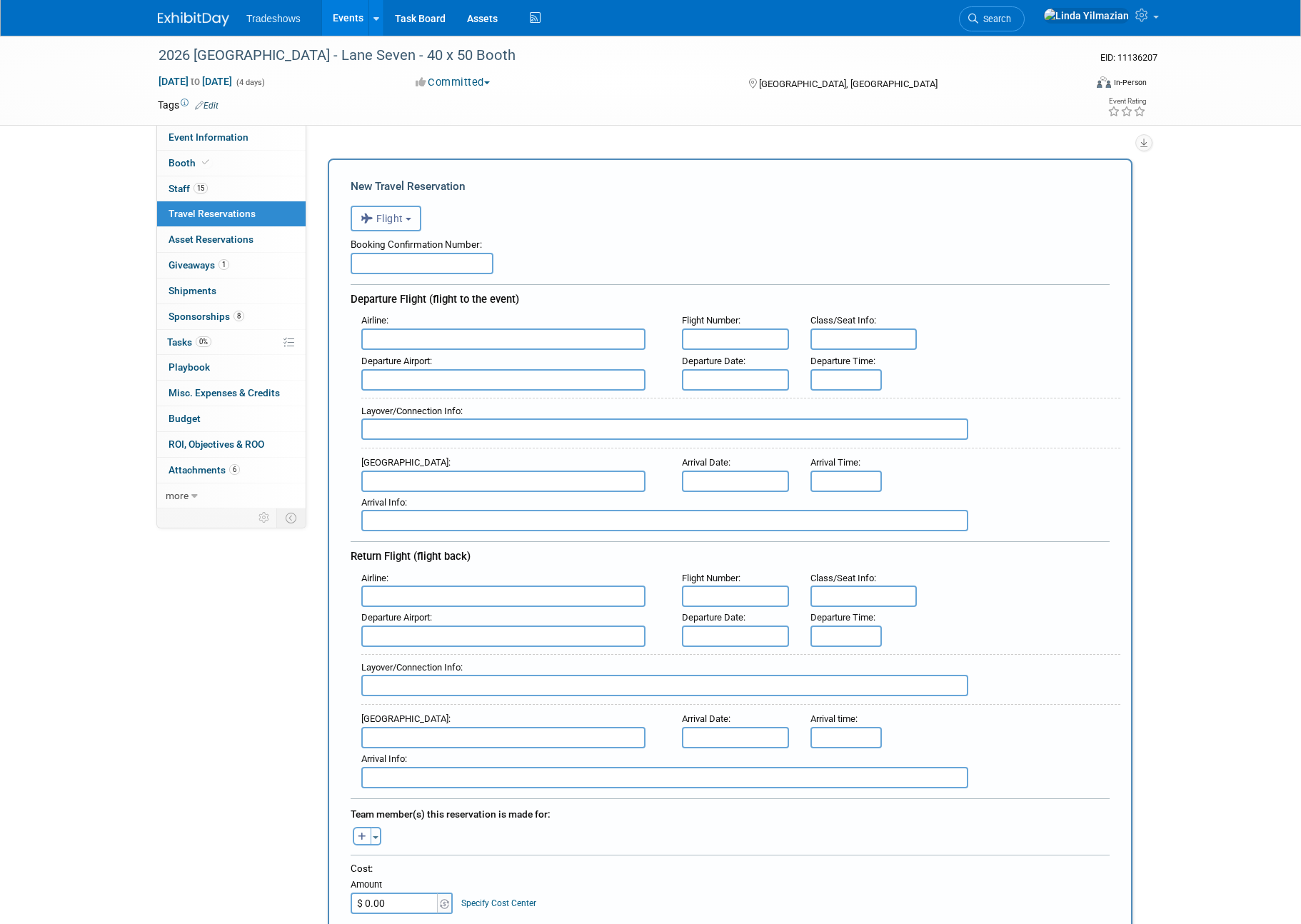
click at [398, 222] on span "Flight" at bounding box center [382, 218] width 43 height 11
click at [396, 222] on span "Flight" at bounding box center [382, 218] width 43 height 11
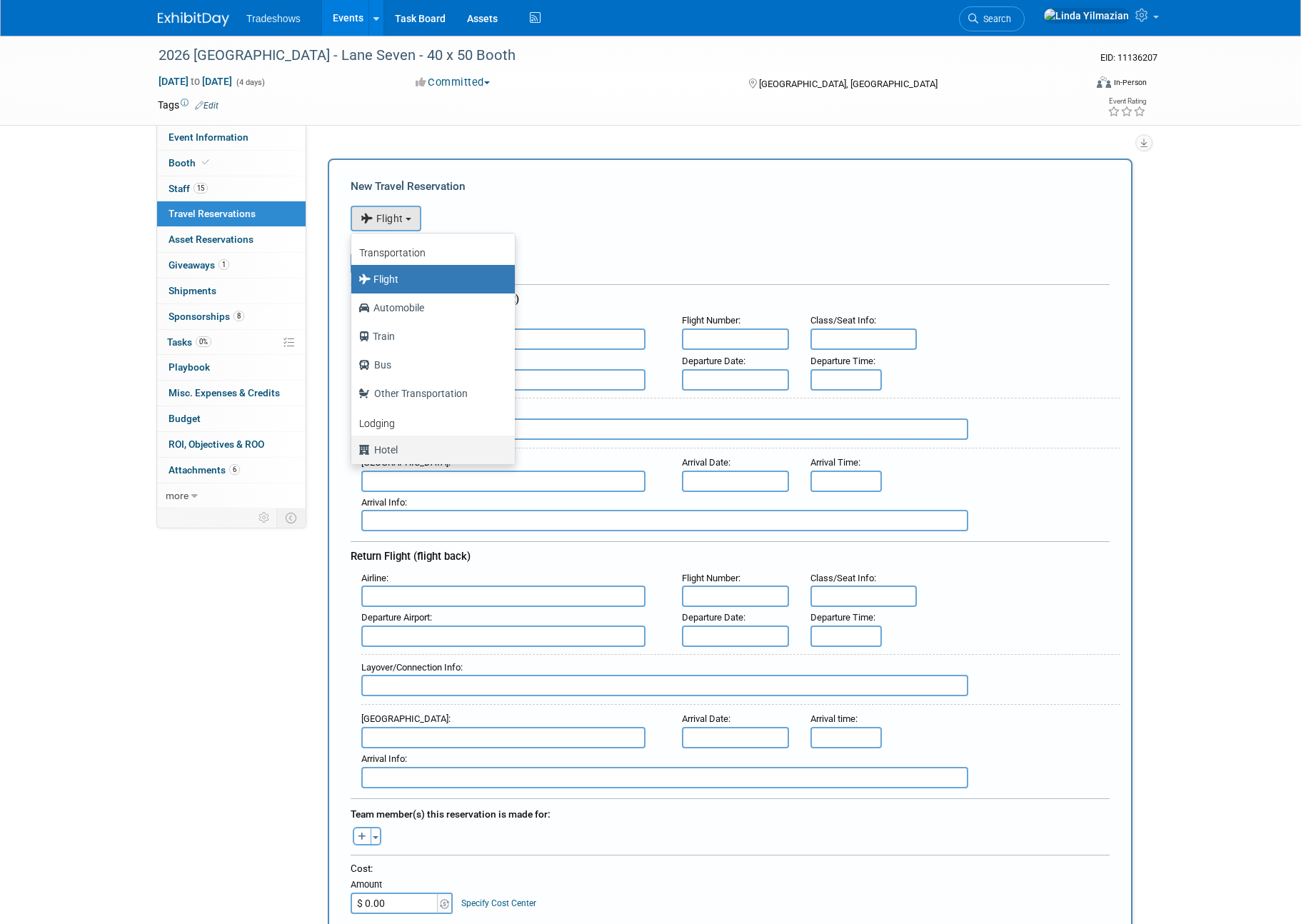
click at [393, 449] on label "Hotel" at bounding box center [429, 449] width 142 height 23
click at [353, 449] on input "Hotel" at bounding box center [349, 448] width 9 height 9
select select "6"
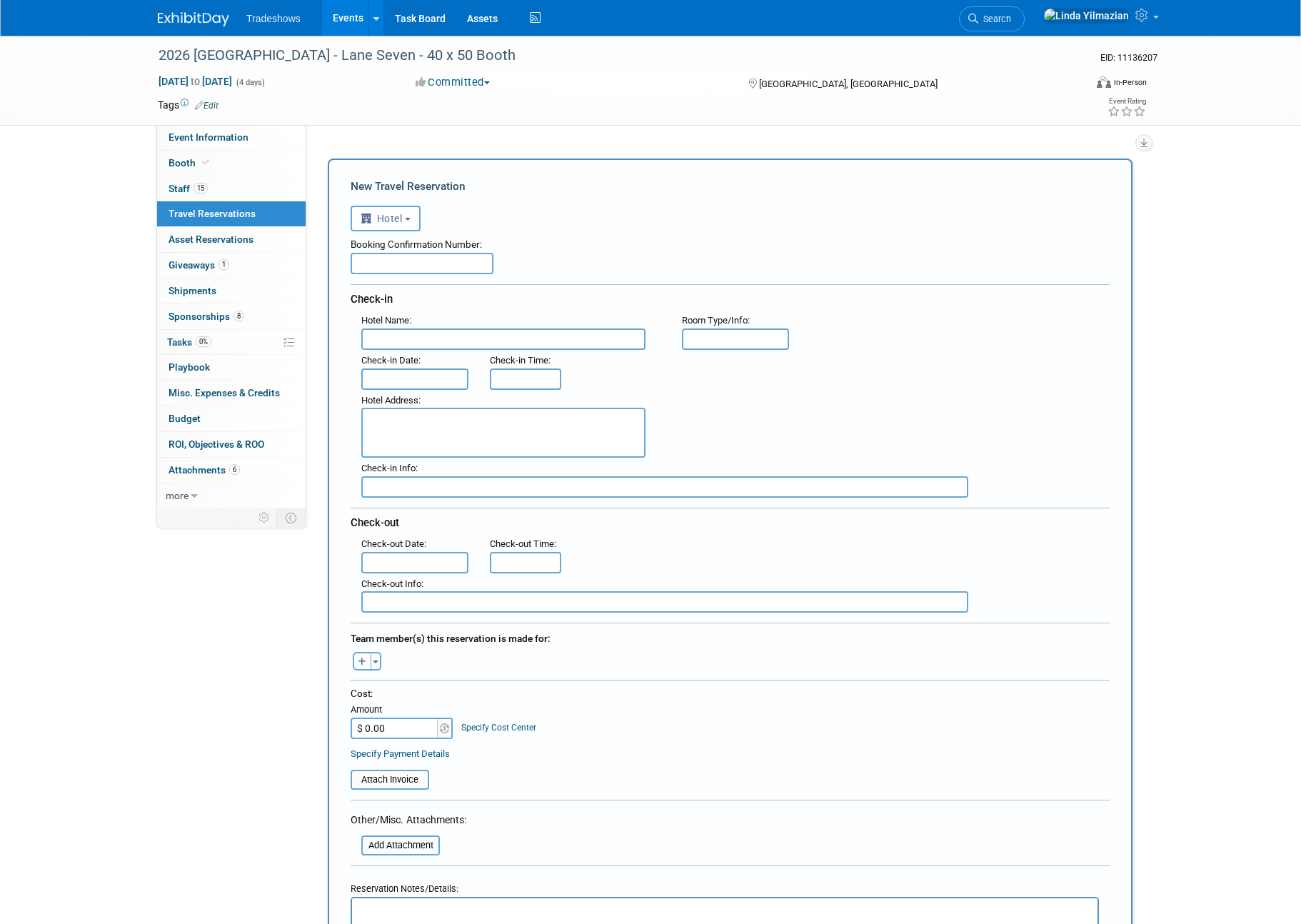
click at [397, 337] on input "text" at bounding box center [504, 339] width 284 height 21
paste input "[GEOGRAPHIC_DATA]"
type input "[GEOGRAPHIC_DATA]"
click at [402, 377] on input "text" at bounding box center [415, 379] width 107 height 21
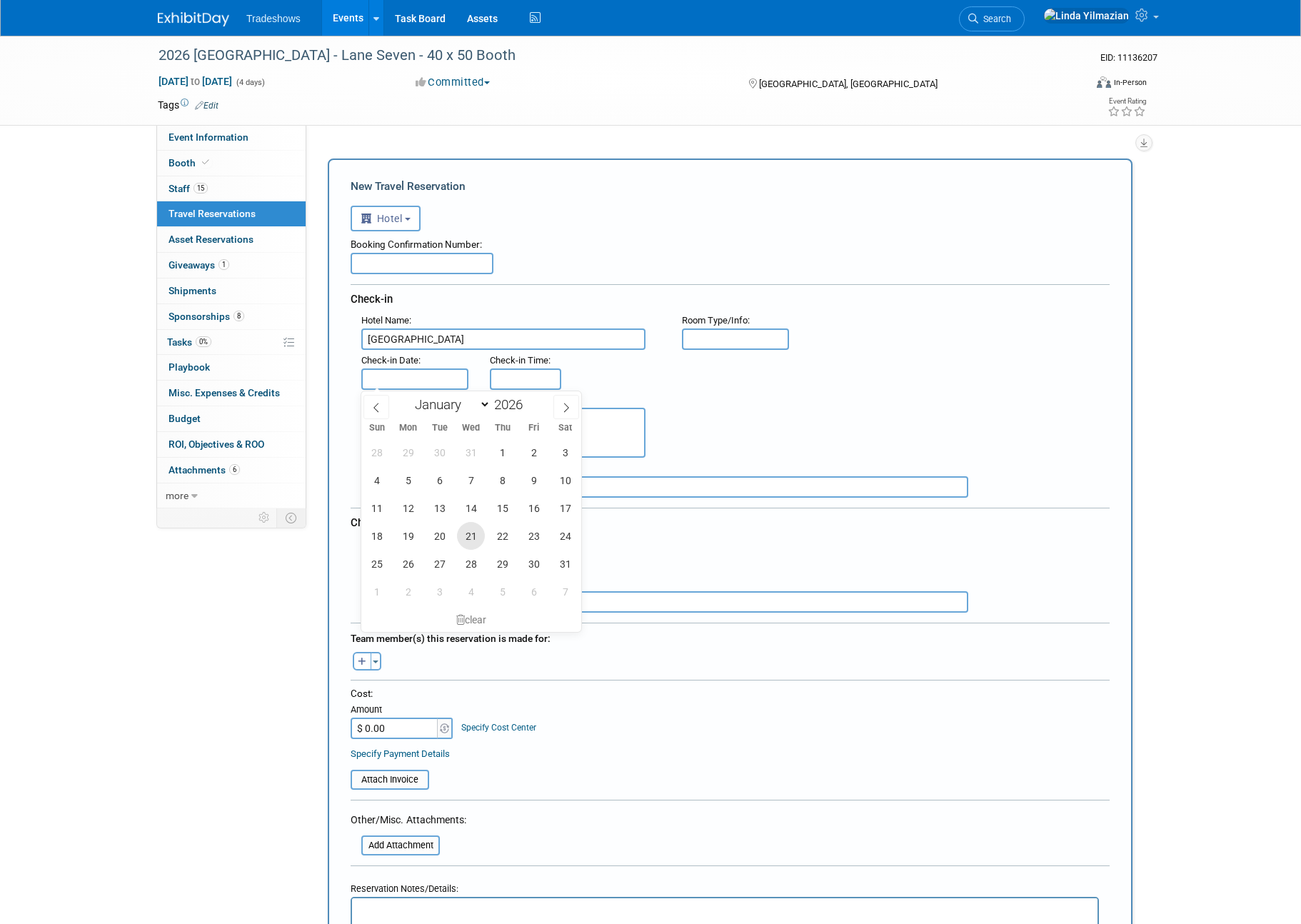
click at [470, 538] on span "21" at bounding box center [471, 535] width 28 height 28
type input "[DATE]"
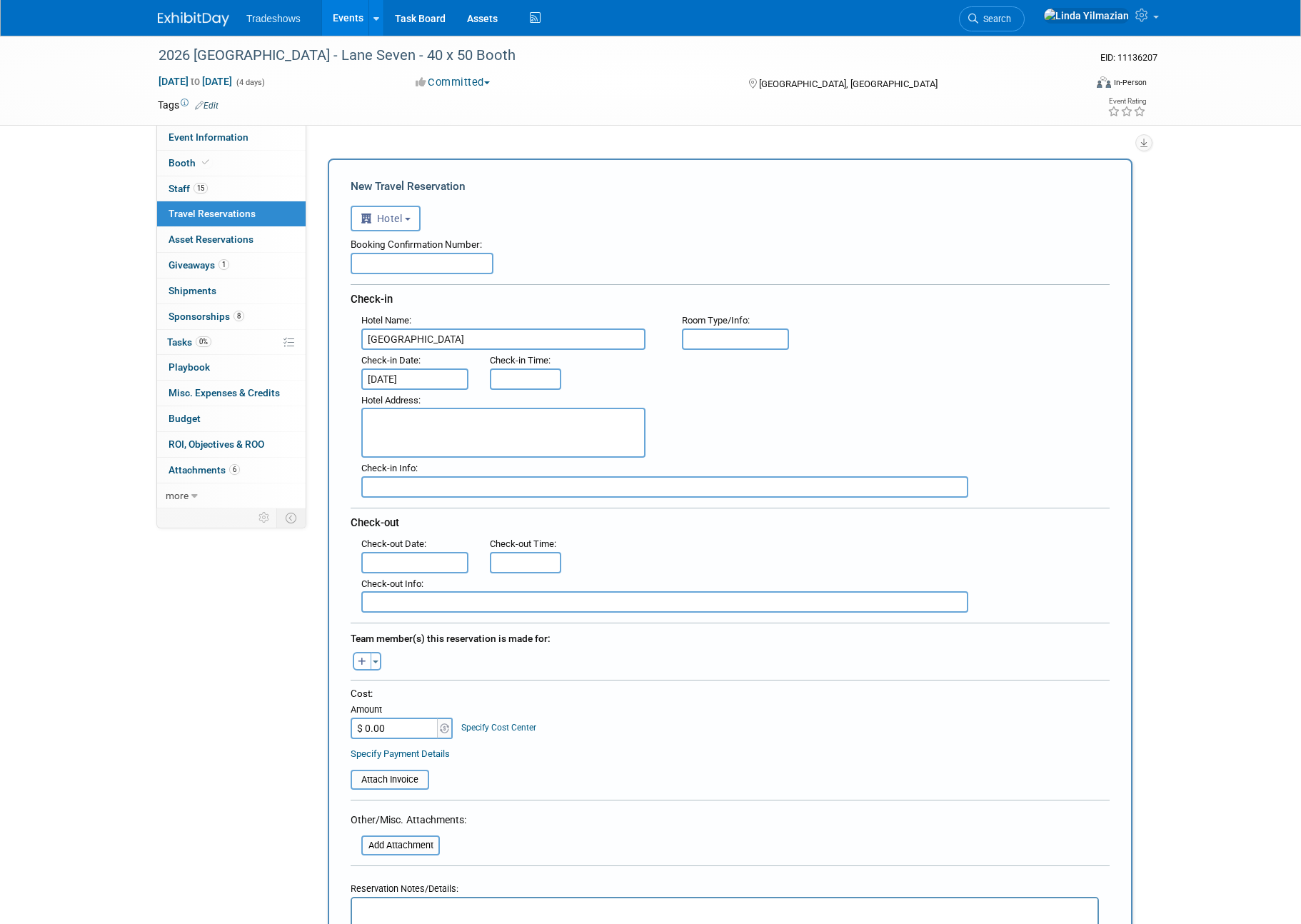
click at [387, 561] on input "text" at bounding box center [415, 563] width 107 height 21
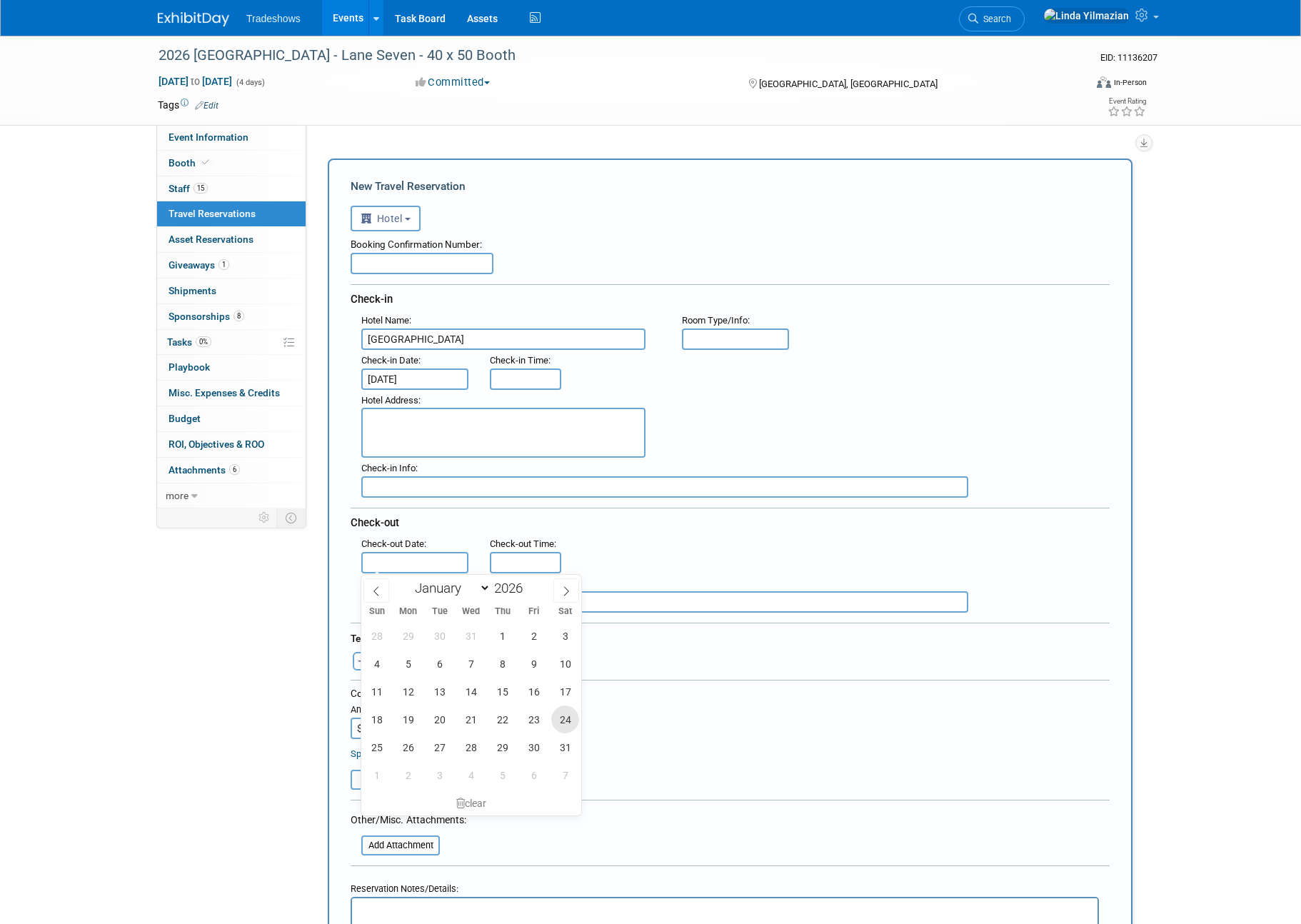
click at [557, 720] on span "24" at bounding box center [565, 719] width 28 height 28
type input "[DATE]"
click at [445, 416] on textarea at bounding box center [504, 433] width 284 height 50
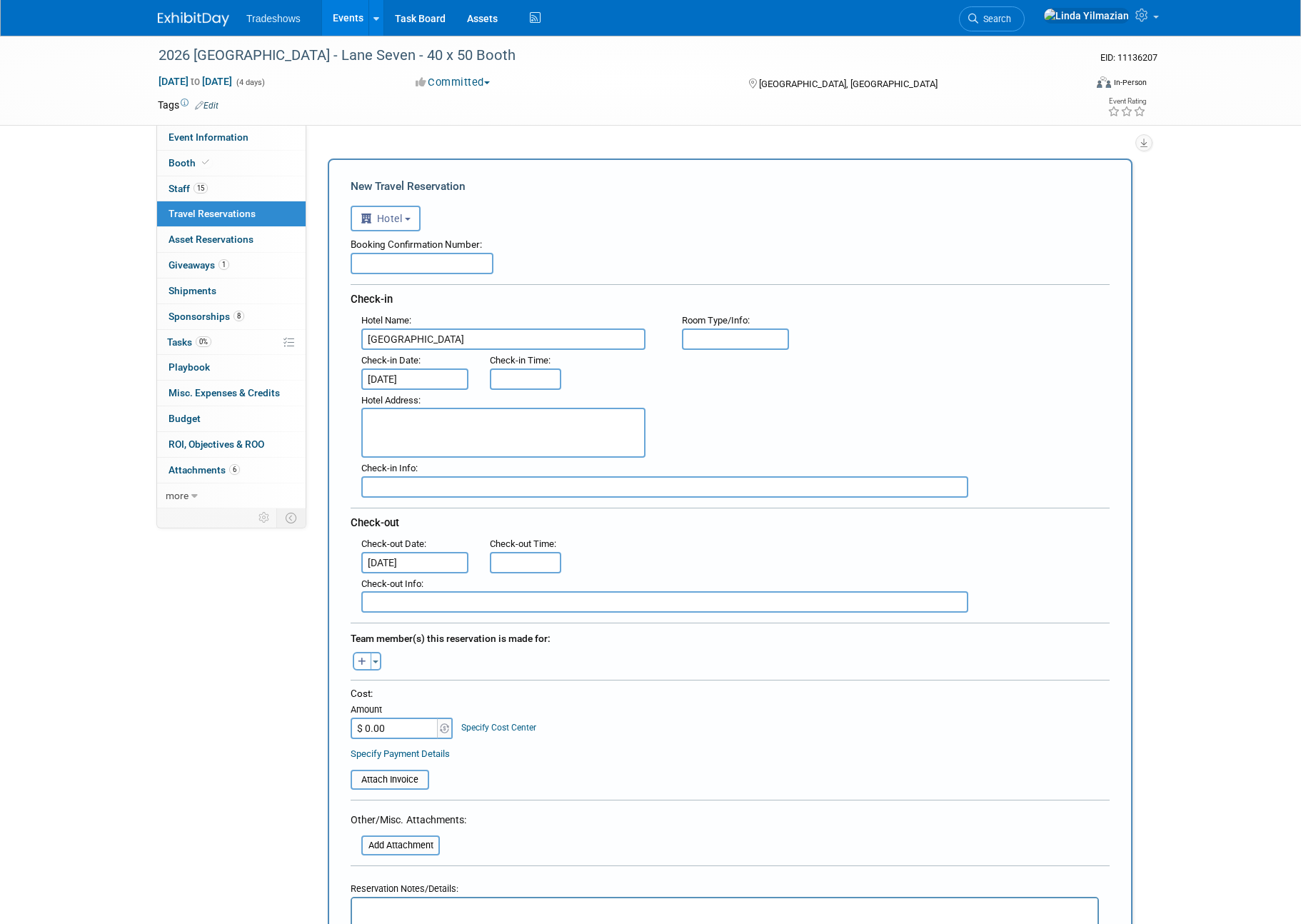
paste textarea "[STREET_ADDRESS]"
click at [493, 421] on textarea "[STREET_ADDRESS]" at bounding box center [504, 433] width 284 height 50
click at [425, 430] on textarea "[STREET_ADDRESS]" at bounding box center [504, 433] width 284 height 50
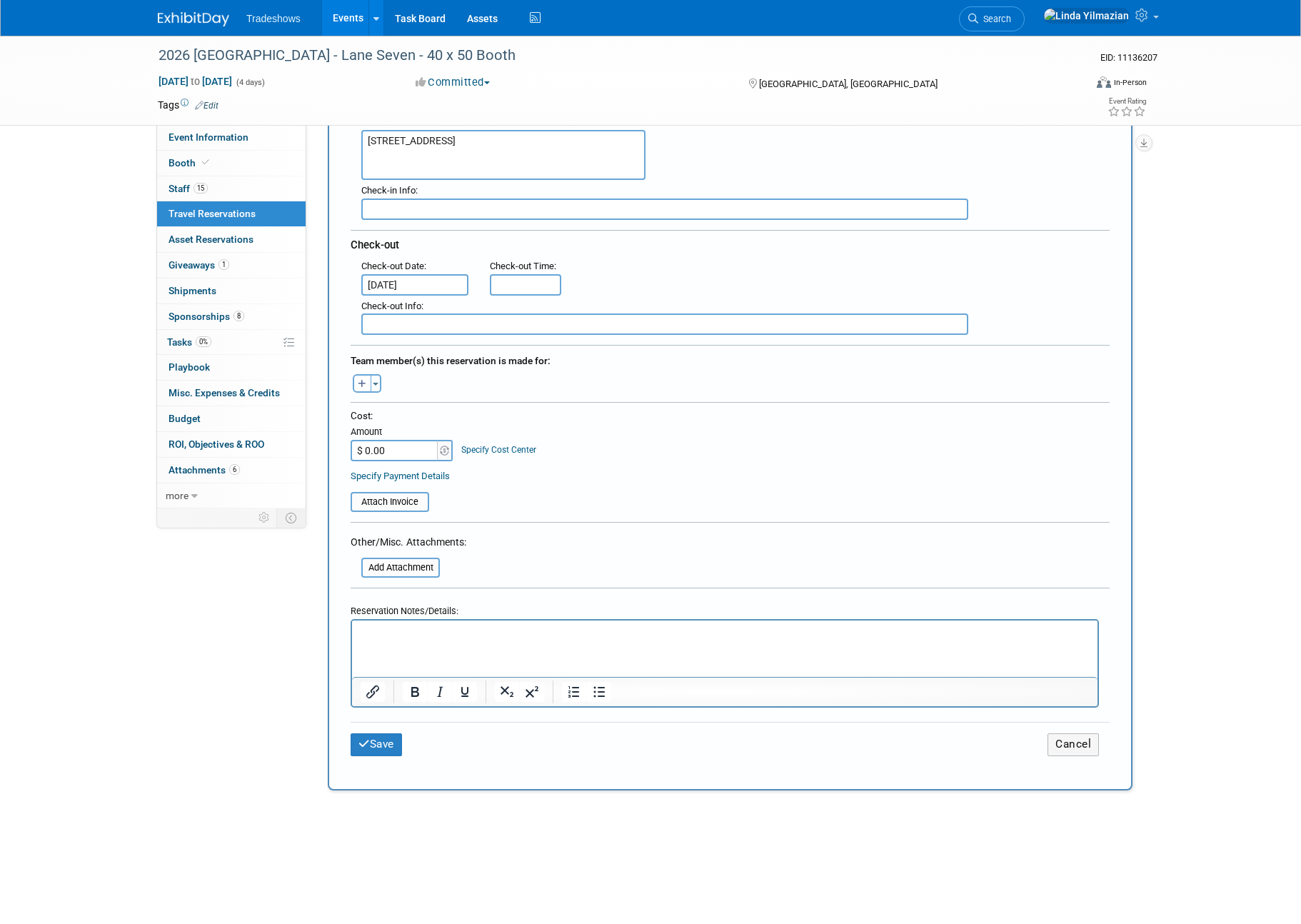
scroll to position [288, 0]
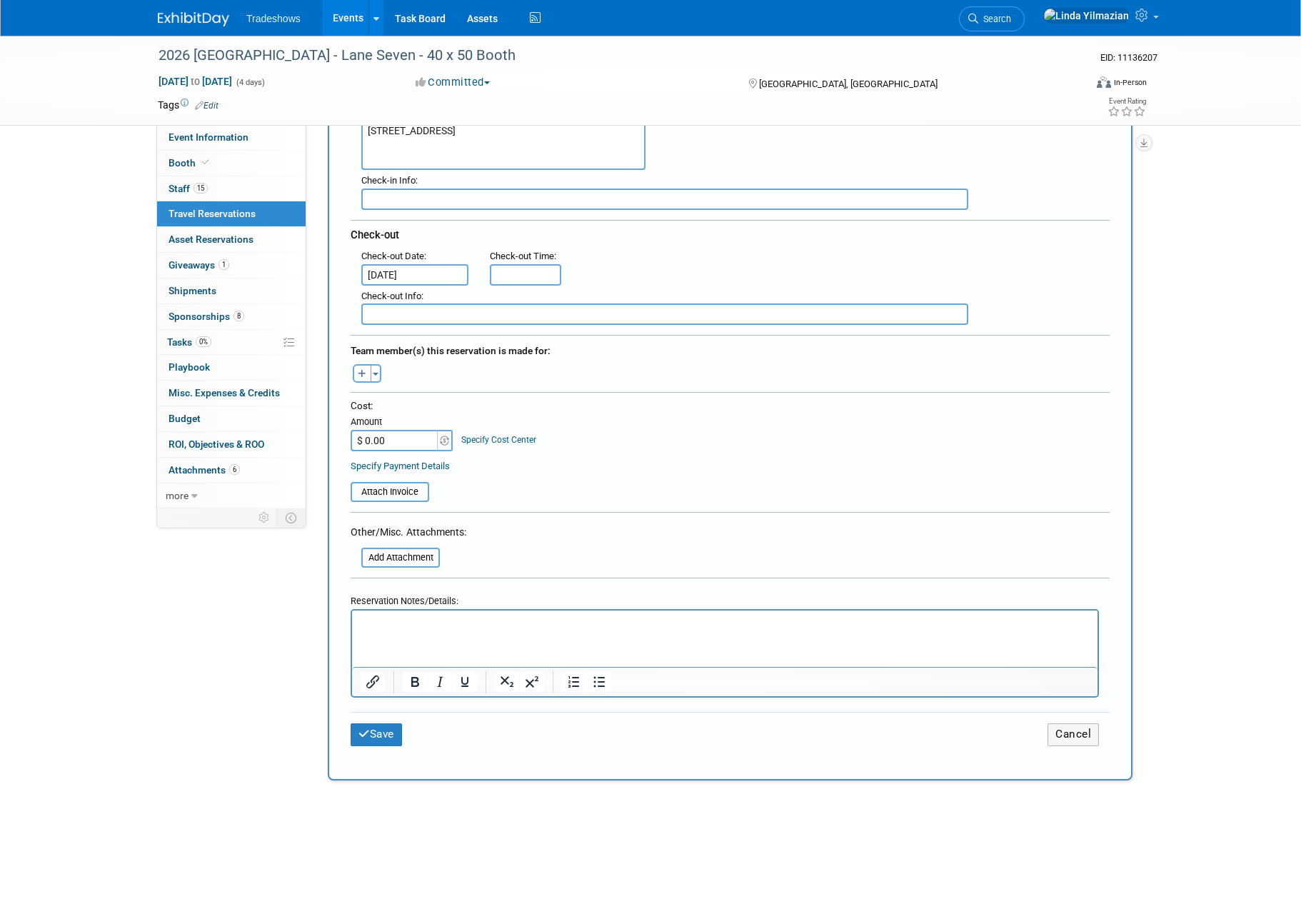
type textarea "[STREET_ADDRESS]"
click at [433, 619] on p "Rich Text Area. Press ALT-0 for help." at bounding box center [725, 624] width 729 height 15
click at [400, 732] on button "Save" at bounding box center [377, 734] width 52 height 22
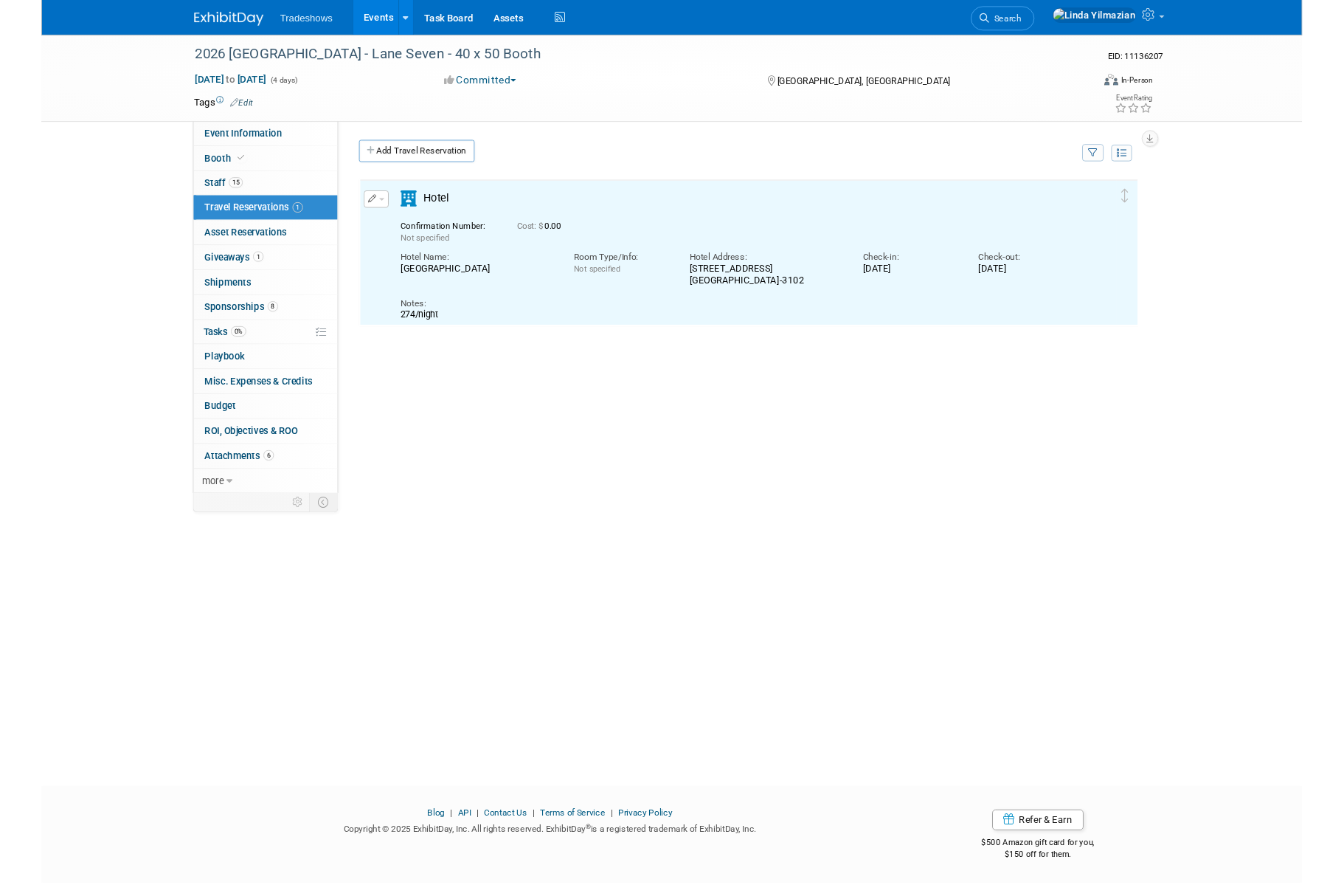
scroll to position [0, 0]
